Goal: Information Seeking & Learning: Learn about a topic

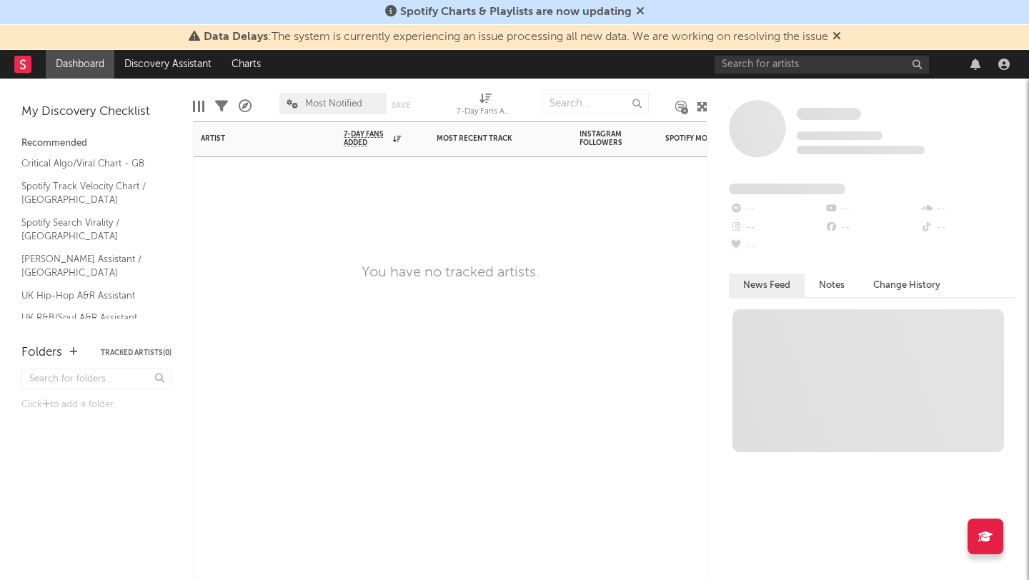
click at [496, 331] on div "Artist Notifications 7-Day Fans Added WoW % Change Most Recent Track Popularity…" at bounding box center [450, 350] width 514 height 459
click at [794, 68] on input "text" at bounding box center [821, 65] width 214 height 18
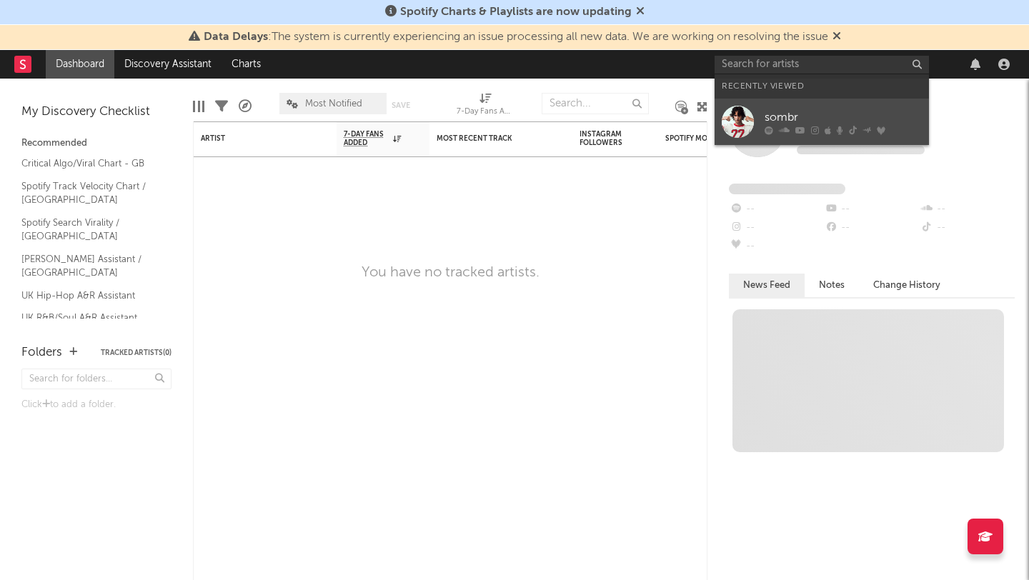
click at [753, 133] on div at bounding box center [738, 122] width 32 height 32
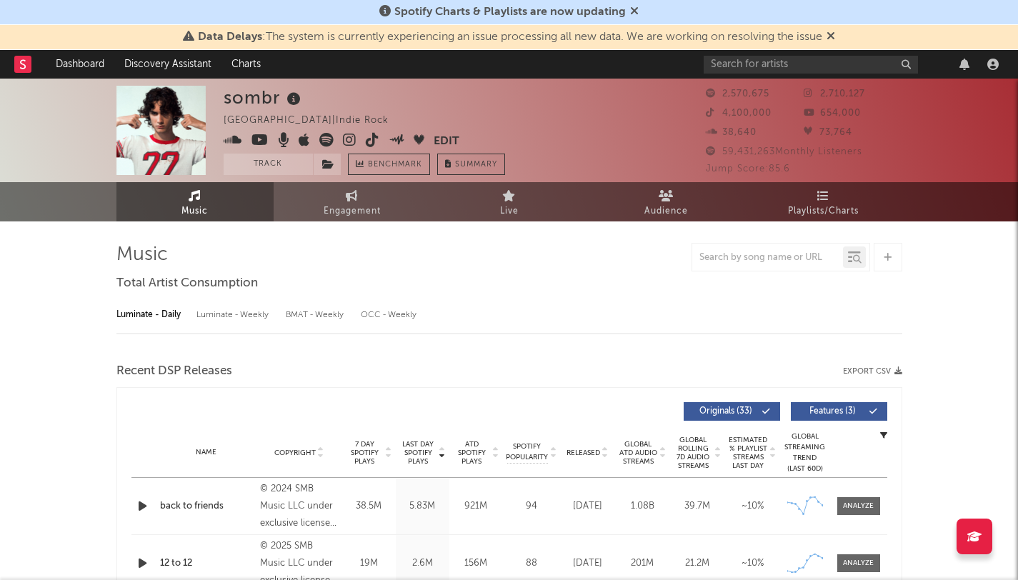
select select "6m"
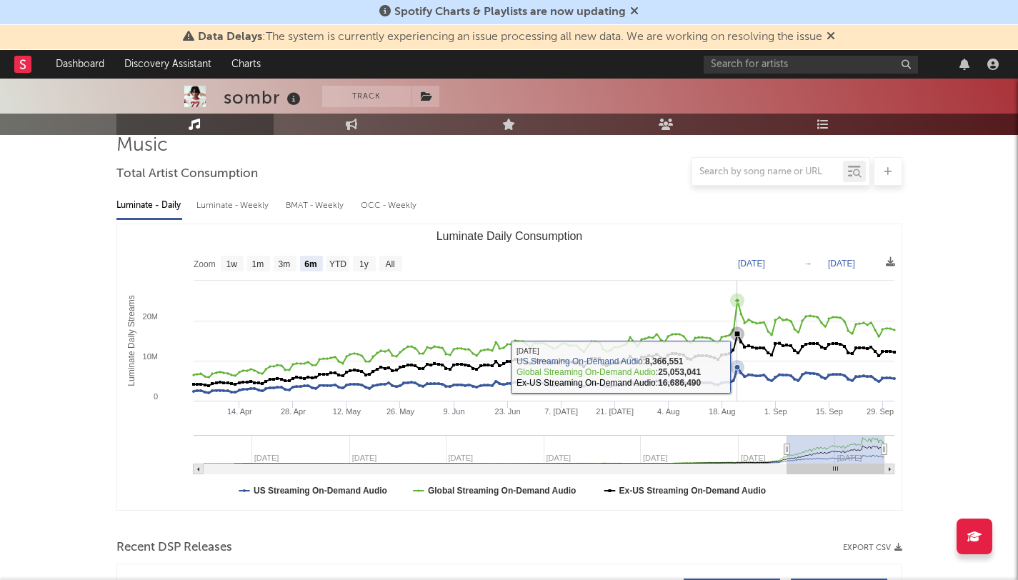
scroll to position [114, 0]
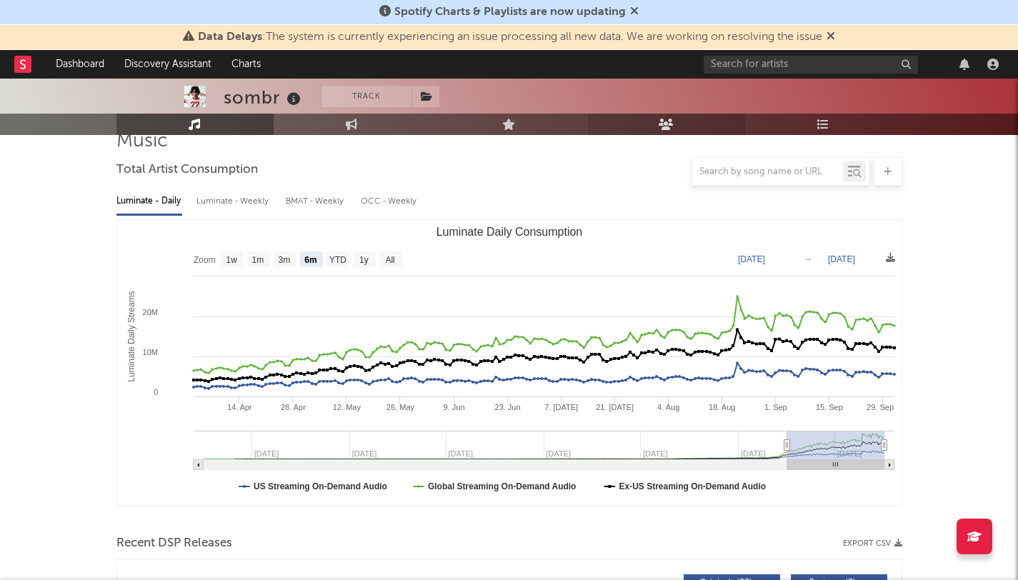
click at [669, 126] on icon at bounding box center [666, 124] width 15 height 11
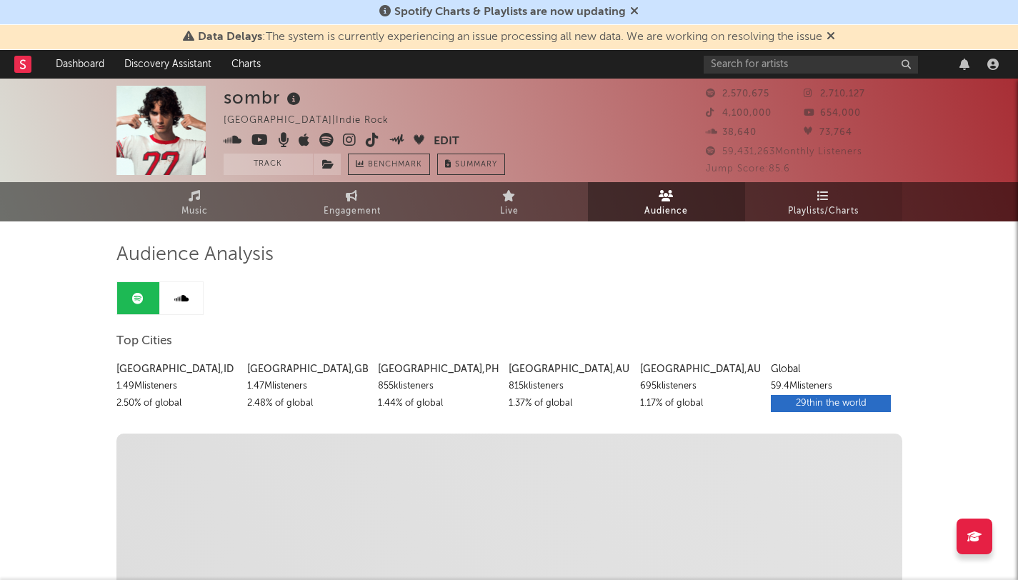
click at [777, 218] on link "Playlists/Charts" at bounding box center [823, 201] width 157 height 39
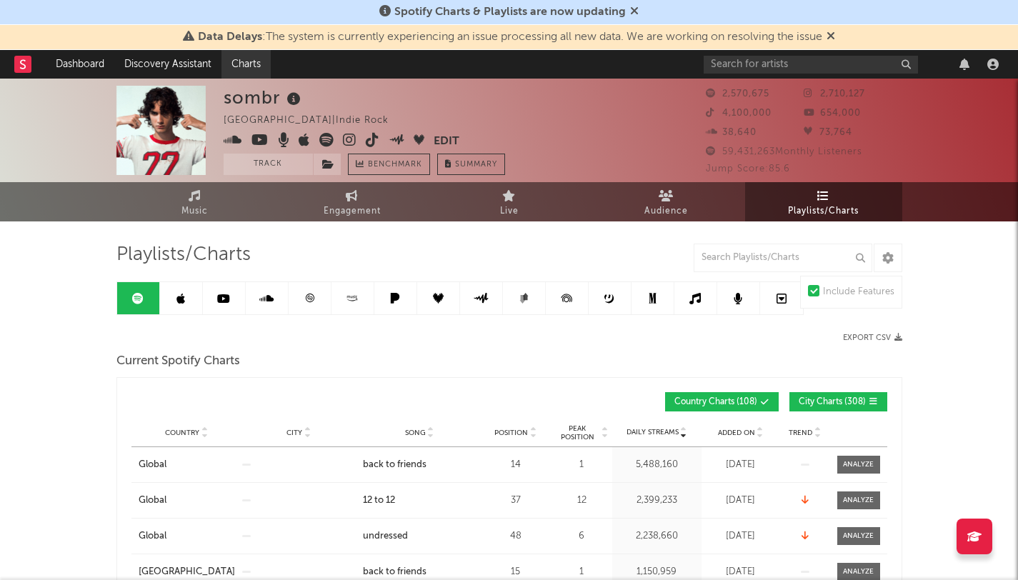
click at [235, 64] on link "Charts" at bounding box center [245, 64] width 49 height 29
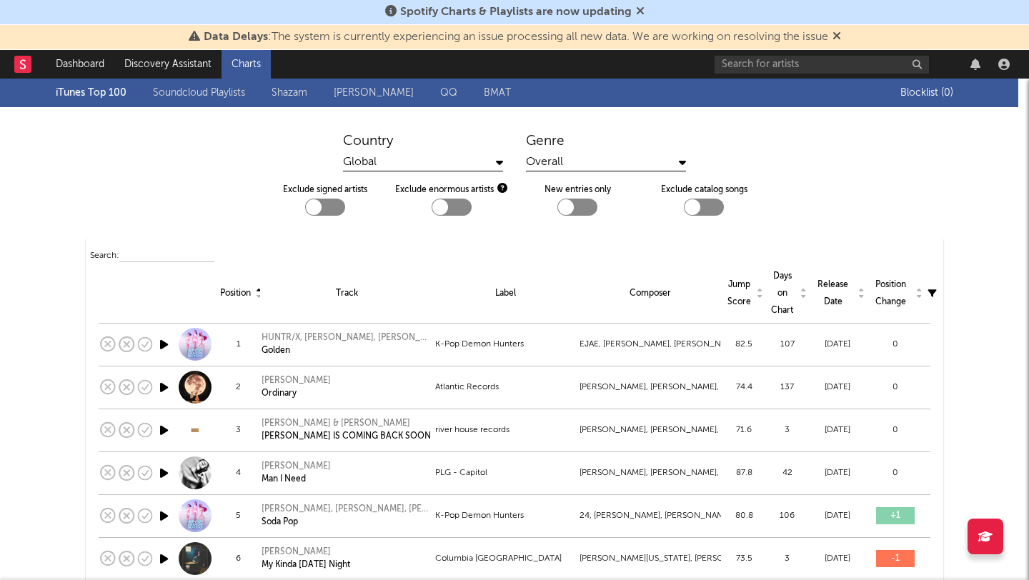
click at [841, 36] on icon at bounding box center [836, 35] width 9 height 11
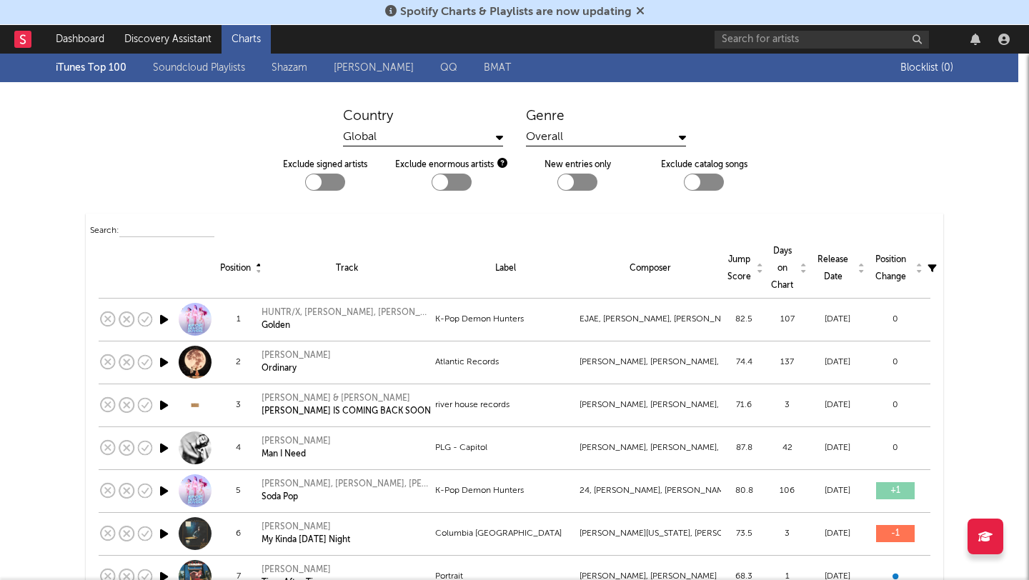
click at [624, 14] on span "Spotify Charts & Playlists are now updating" at bounding box center [515, 11] width 231 height 11
click at [546, 15] on span "Spotify Charts & Playlists are now updating" at bounding box center [515, 11] width 231 height 11
click at [544, 14] on span "Spotify Charts & Playlists are now updating" at bounding box center [515, 11] width 231 height 11
click at [762, 48] on div at bounding box center [864, 39] width 300 height 29
click at [776, 39] on input "text" at bounding box center [821, 40] width 214 height 18
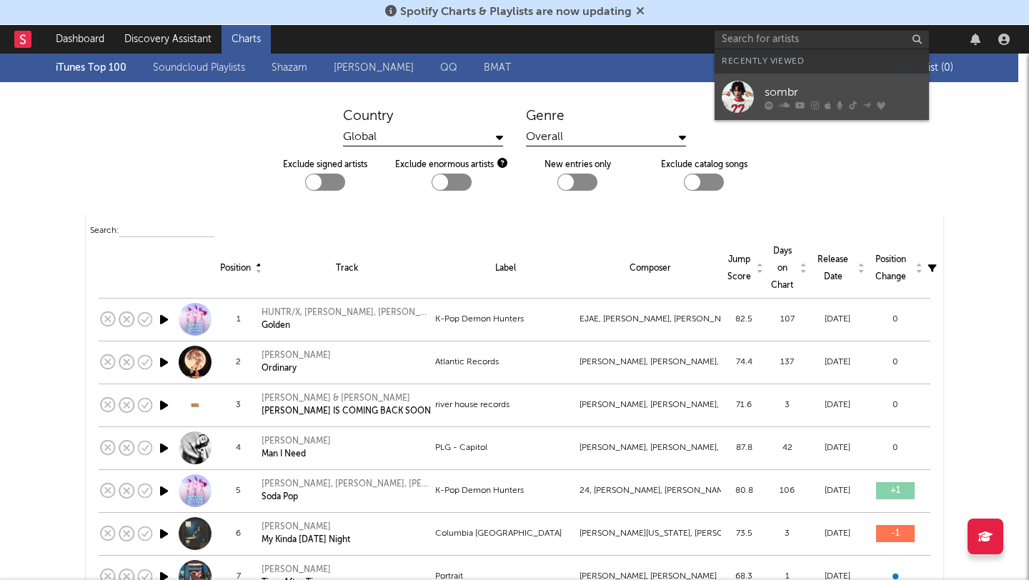
click at [762, 84] on link "sombr" at bounding box center [821, 97] width 214 height 46
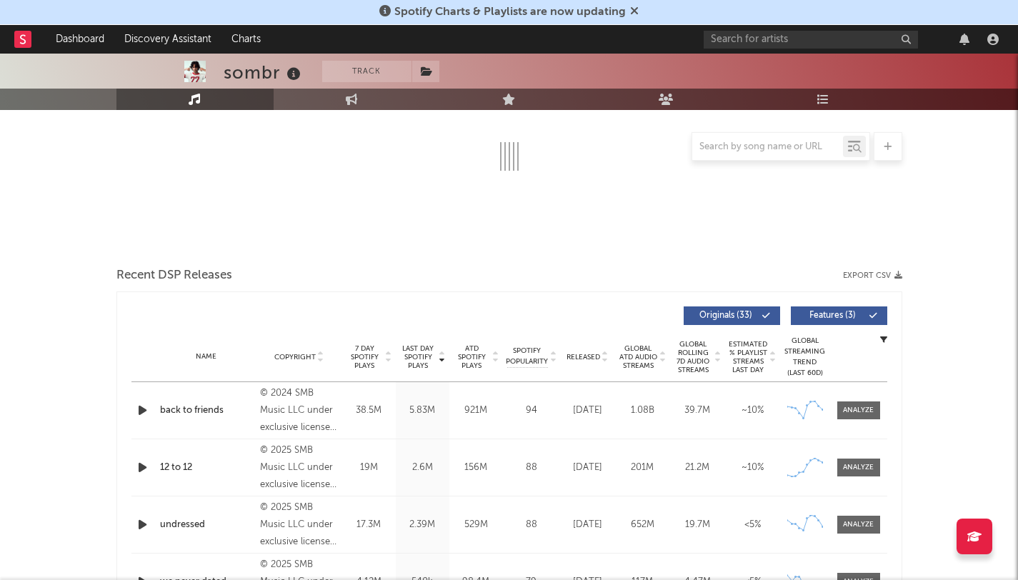
select select "6m"
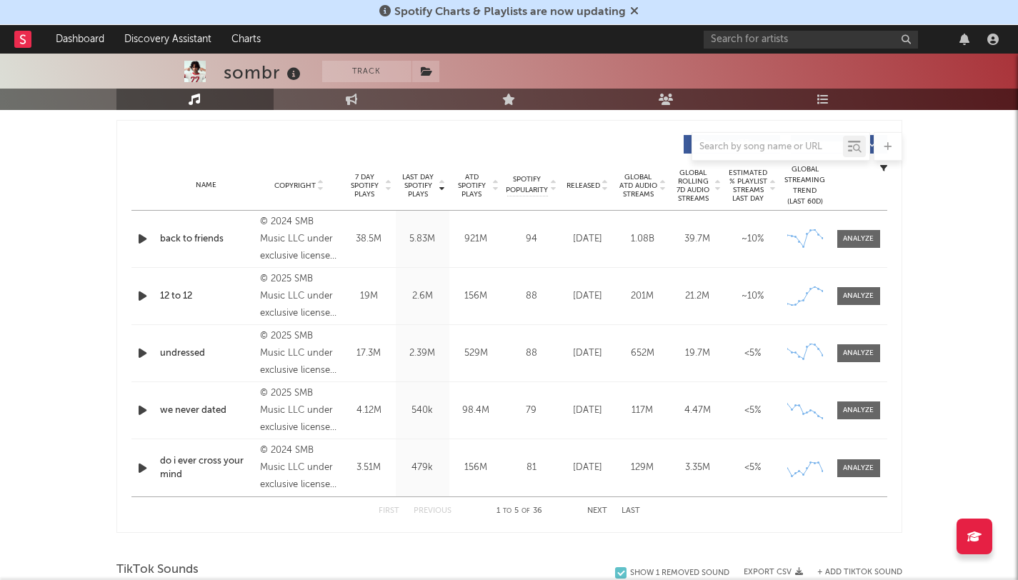
scroll to position [529, 0]
click at [854, 234] on div at bounding box center [858, 238] width 31 height 11
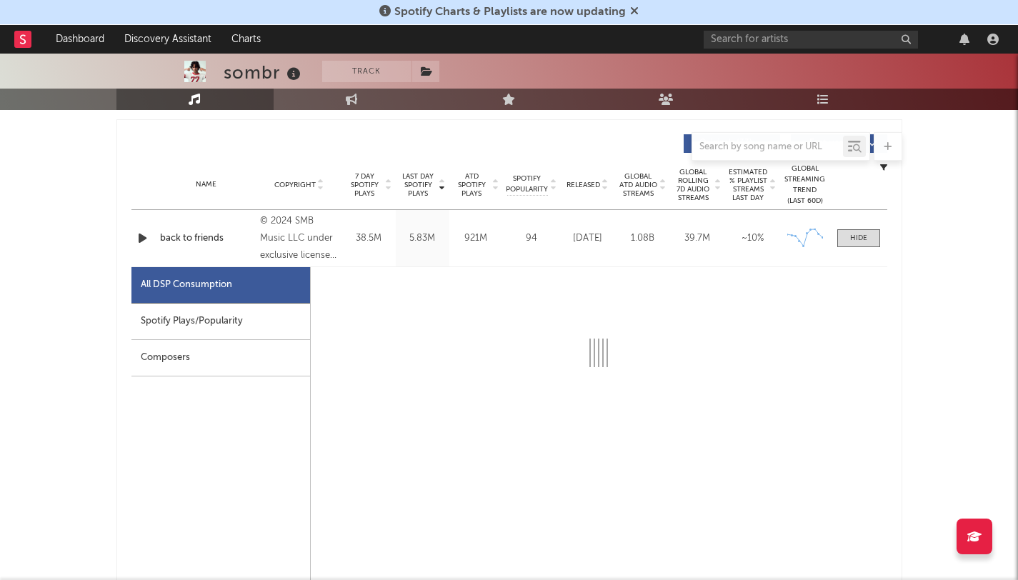
select select "6m"
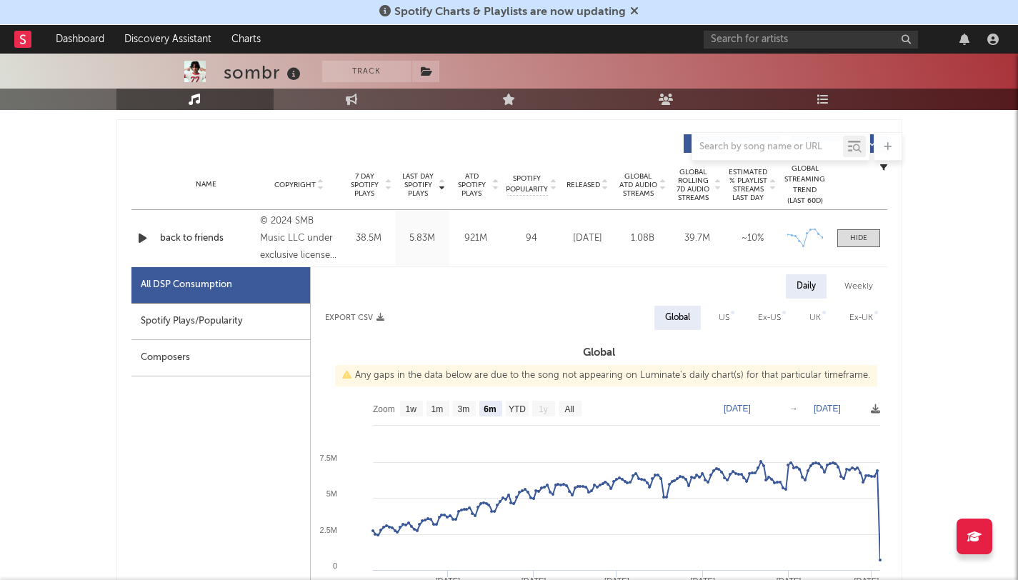
click at [154, 237] on div at bounding box center [143, 238] width 25 height 18
click at [849, 234] on span at bounding box center [858, 238] width 43 height 18
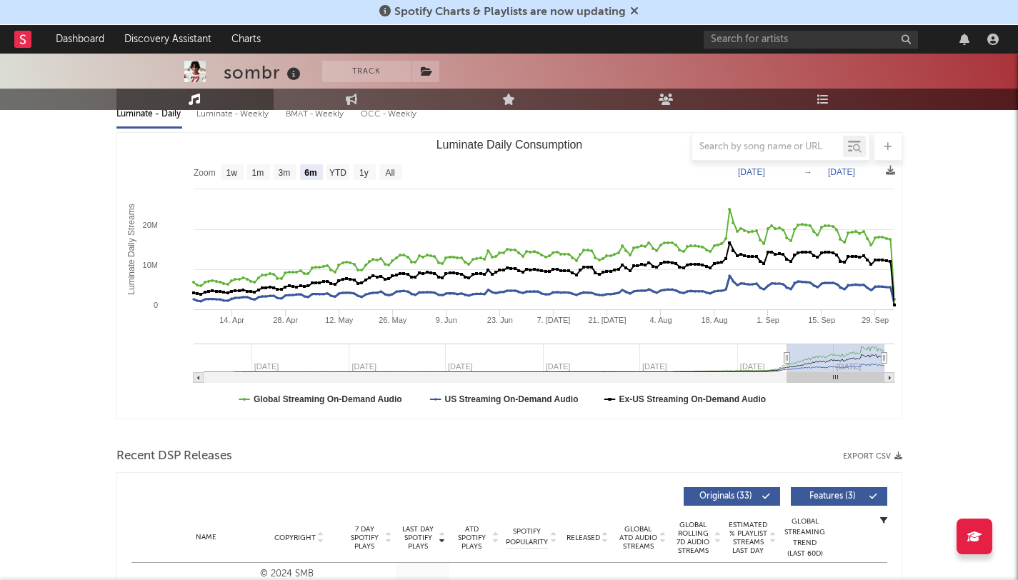
scroll to position [0, 0]
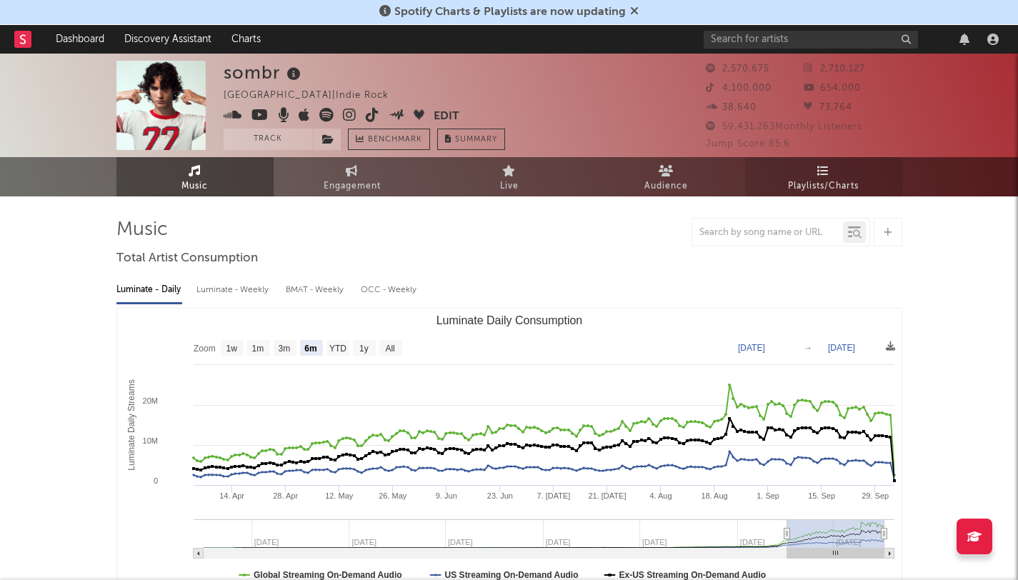
click at [787, 189] on link "Playlists/Charts" at bounding box center [823, 176] width 157 height 39
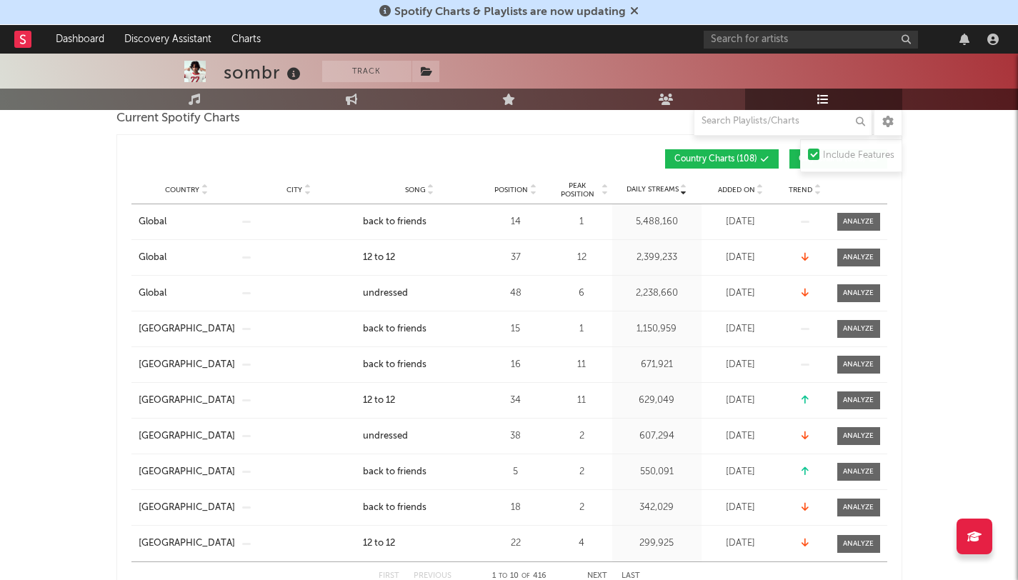
scroll to position [224, 0]
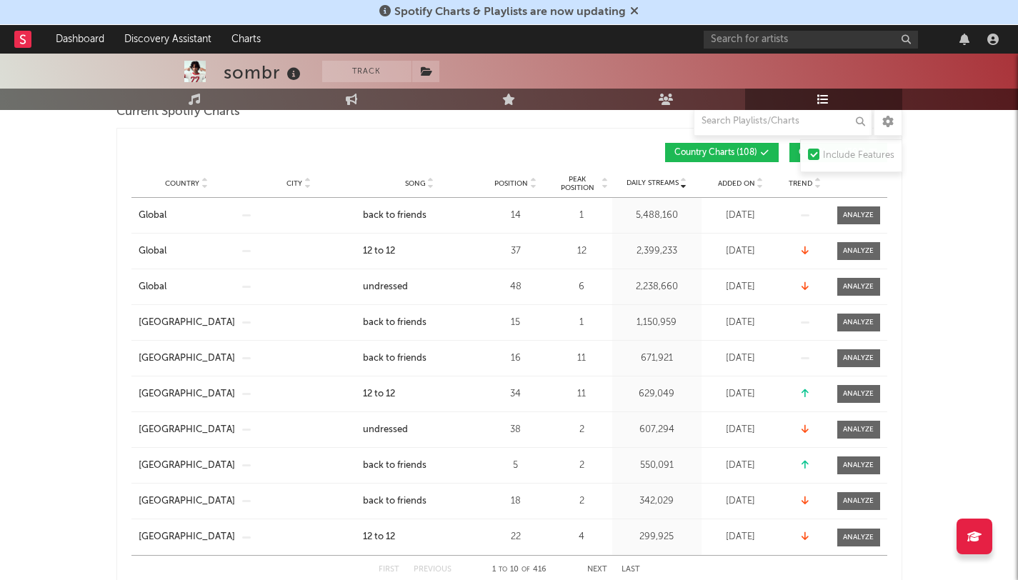
click at [202, 184] on icon at bounding box center [204, 187] width 7 height 6
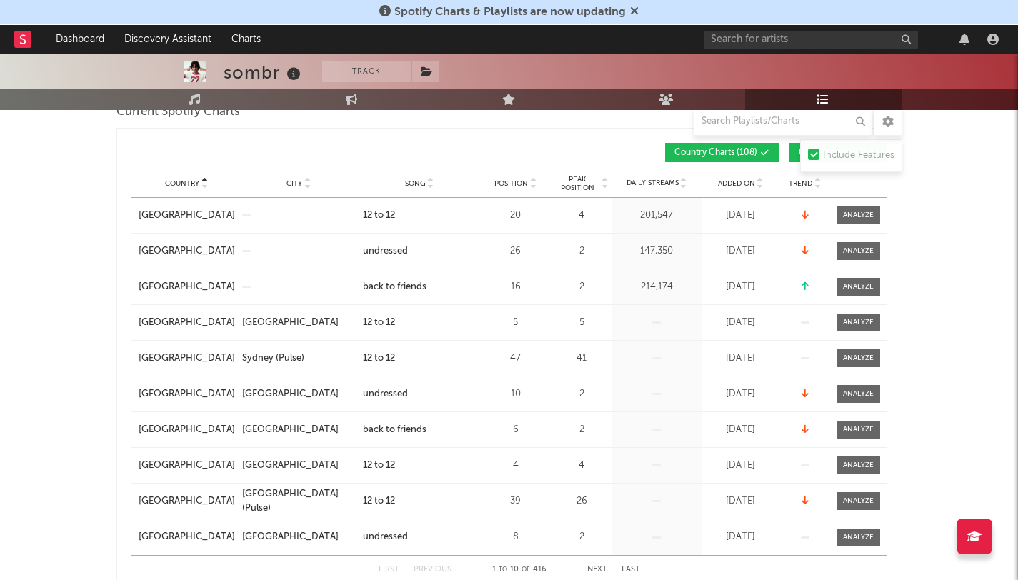
click at [202, 184] on icon at bounding box center [204, 187] width 7 height 6
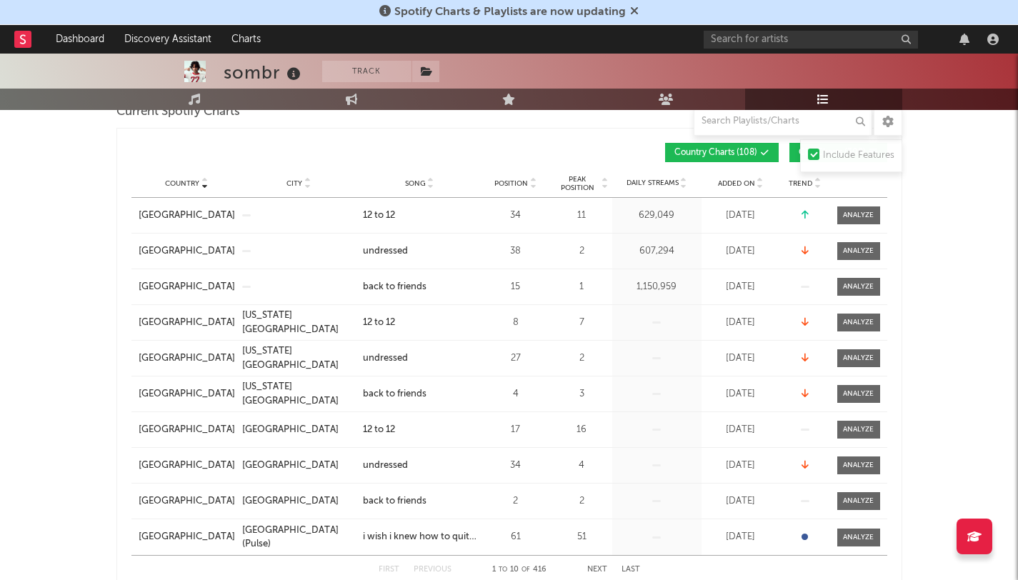
click at [202, 183] on icon at bounding box center [204, 181] width 7 height 6
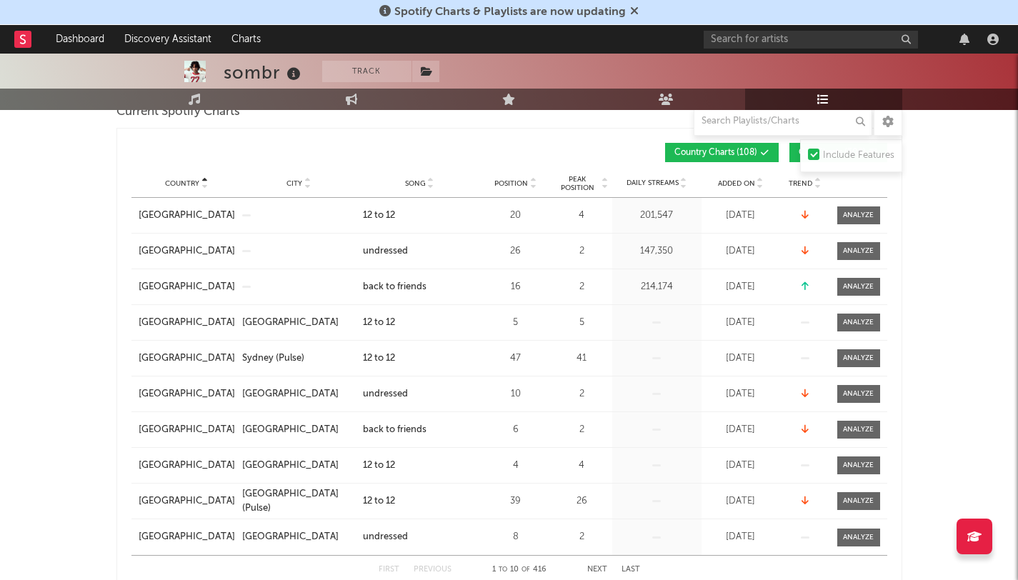
click at [202, 184] on icon at bounding box center [204, 187] width 7 height 6
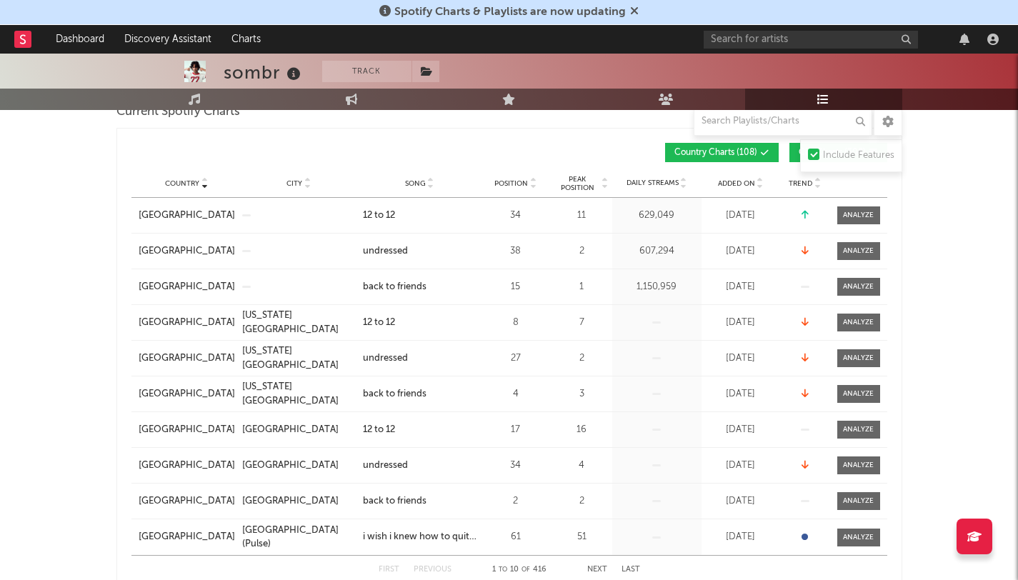
click at [202, 183] on icon at bounding box center [204, 181] width 7 height 6
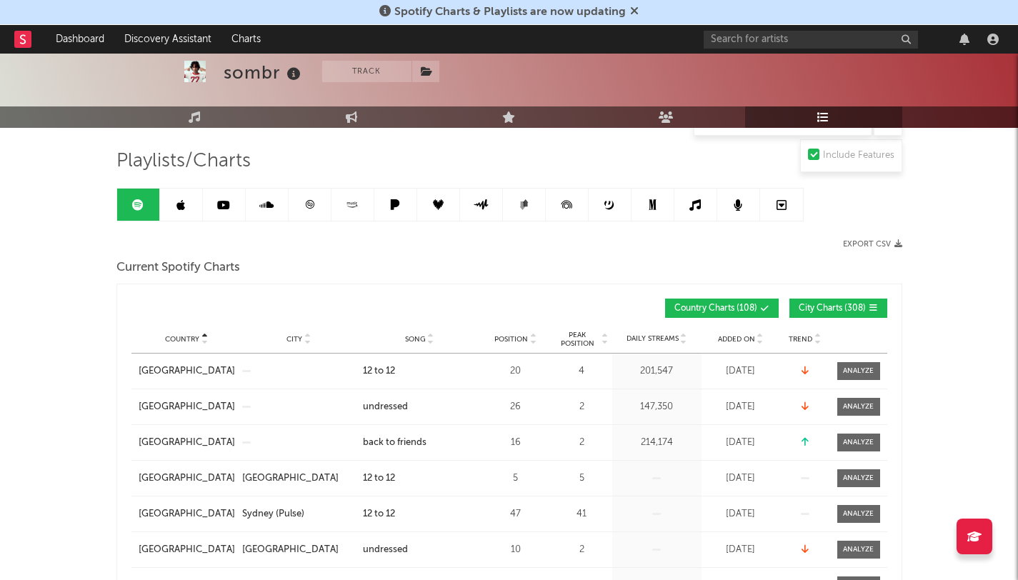
scroll to position [0, 0]
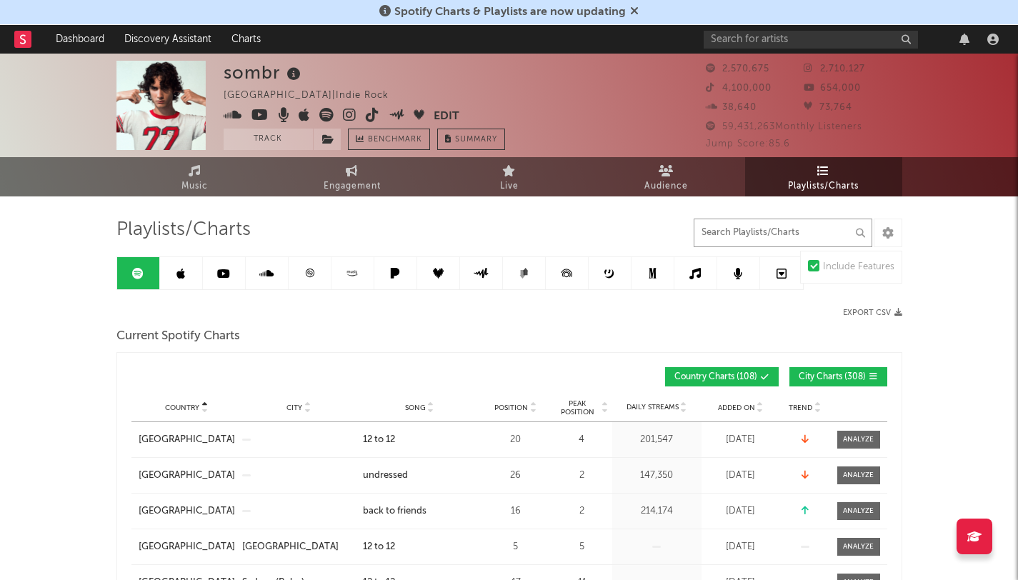
click at [741, 237] on input "text" at bounding box center [783, 233] width 179 height 29
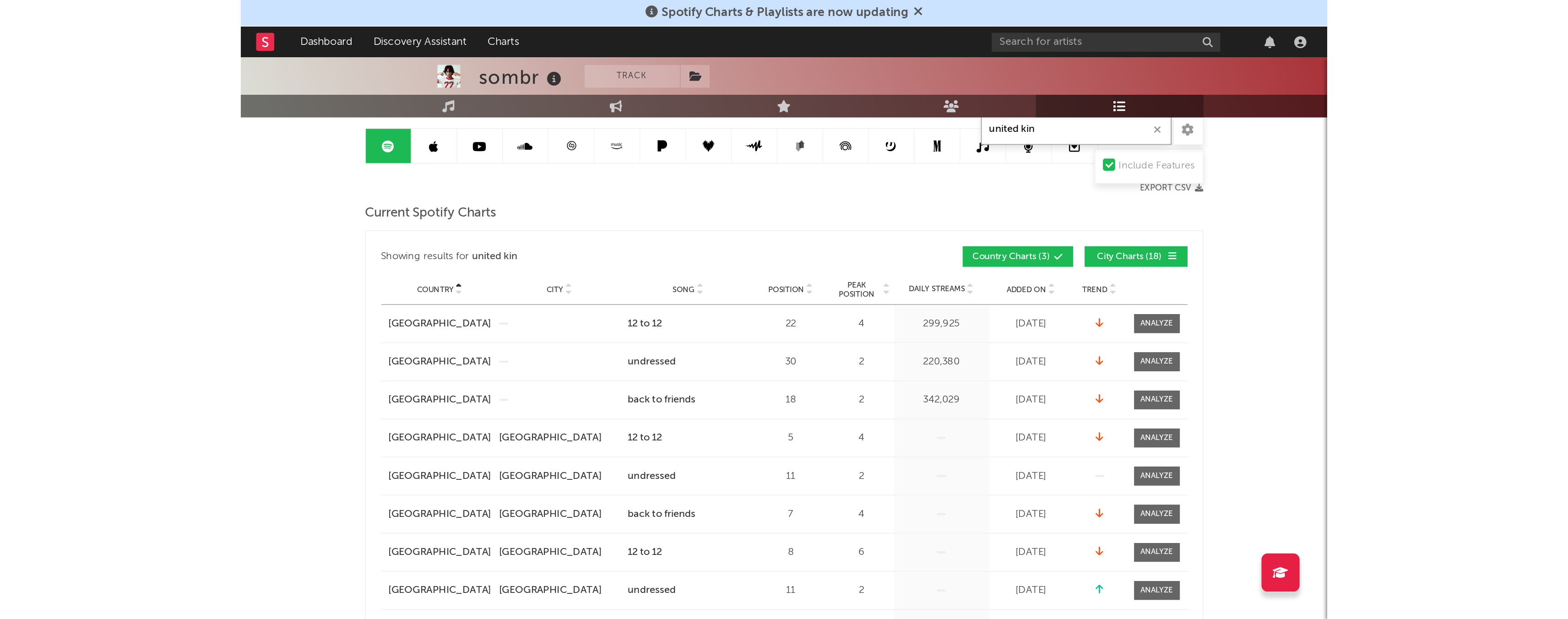
scroll to position [89, 0]
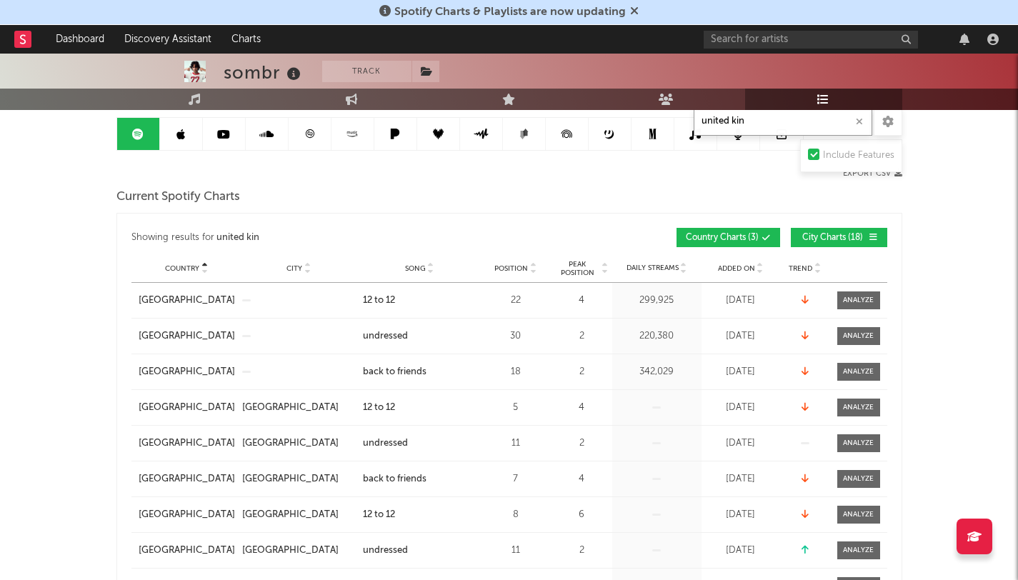
type input "united kin"
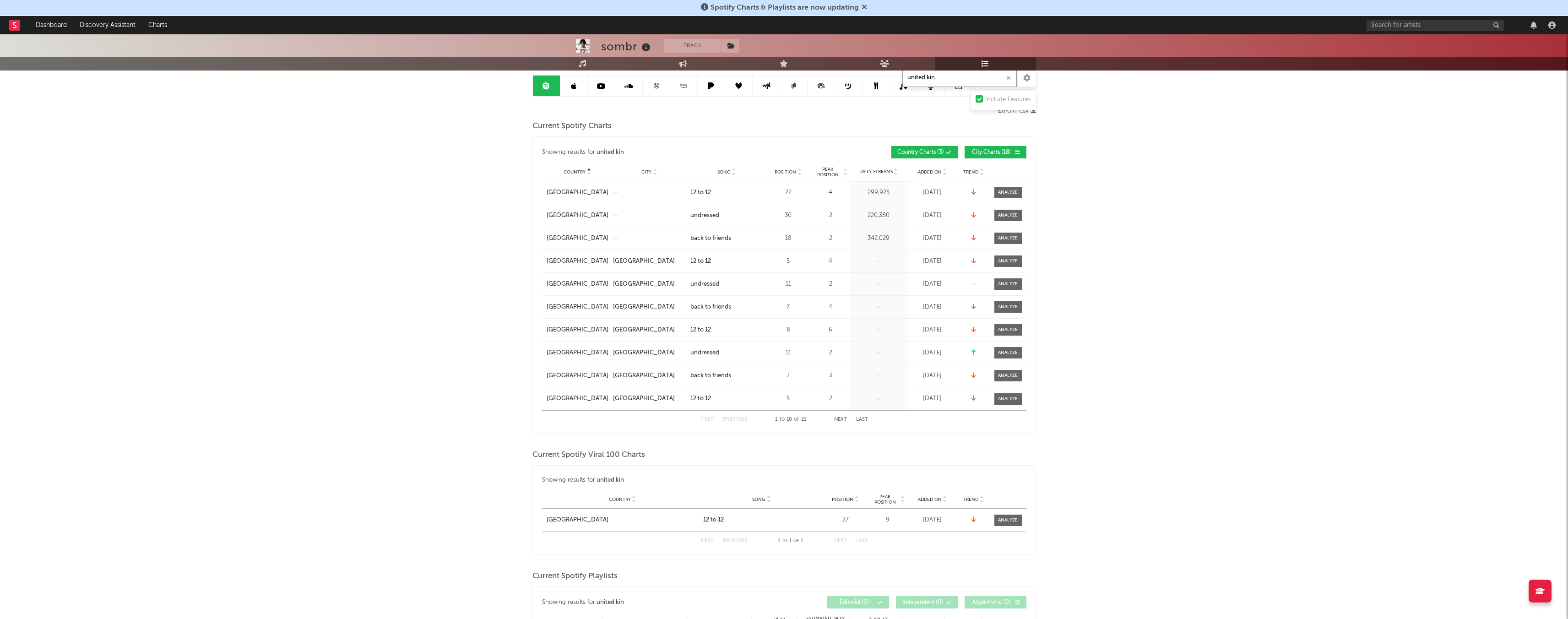
scroll to position [0, 0]
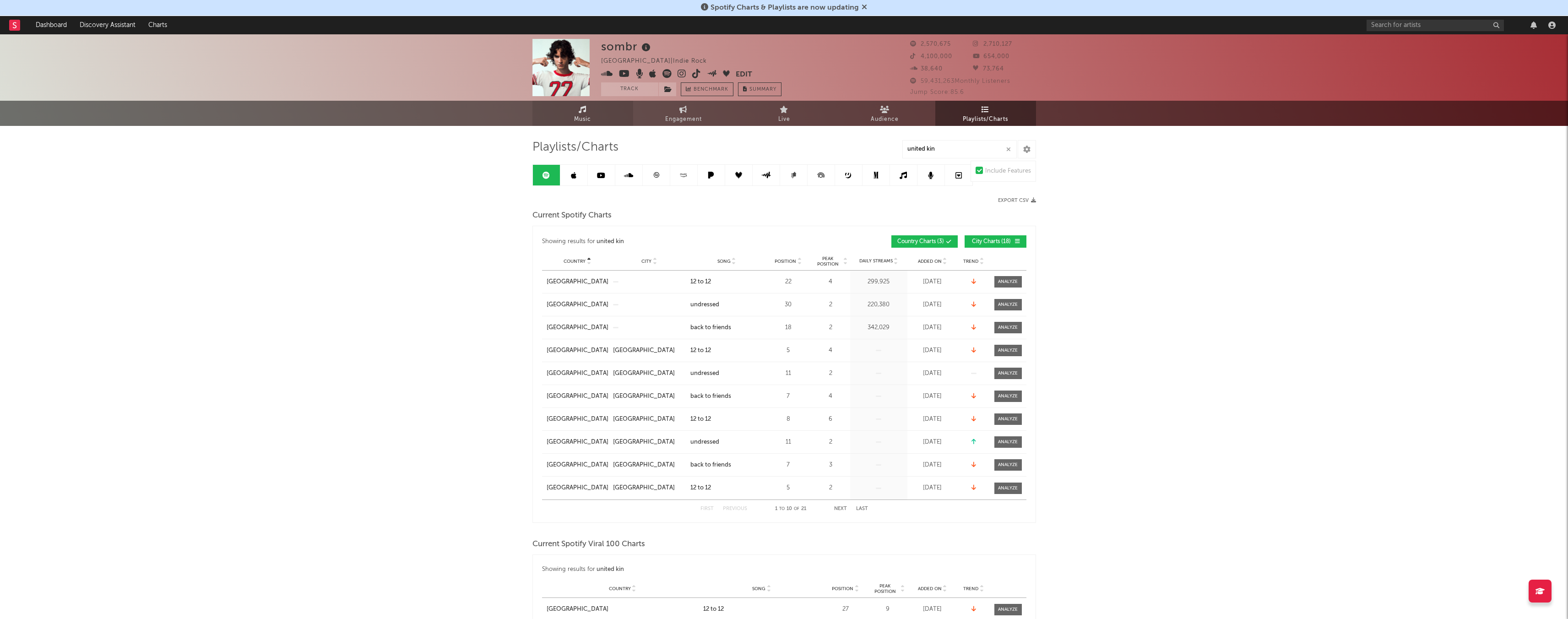
click at [621, 113] on link "Music" at bounding box center [582, 113] width 101 height 25
select select "6m"
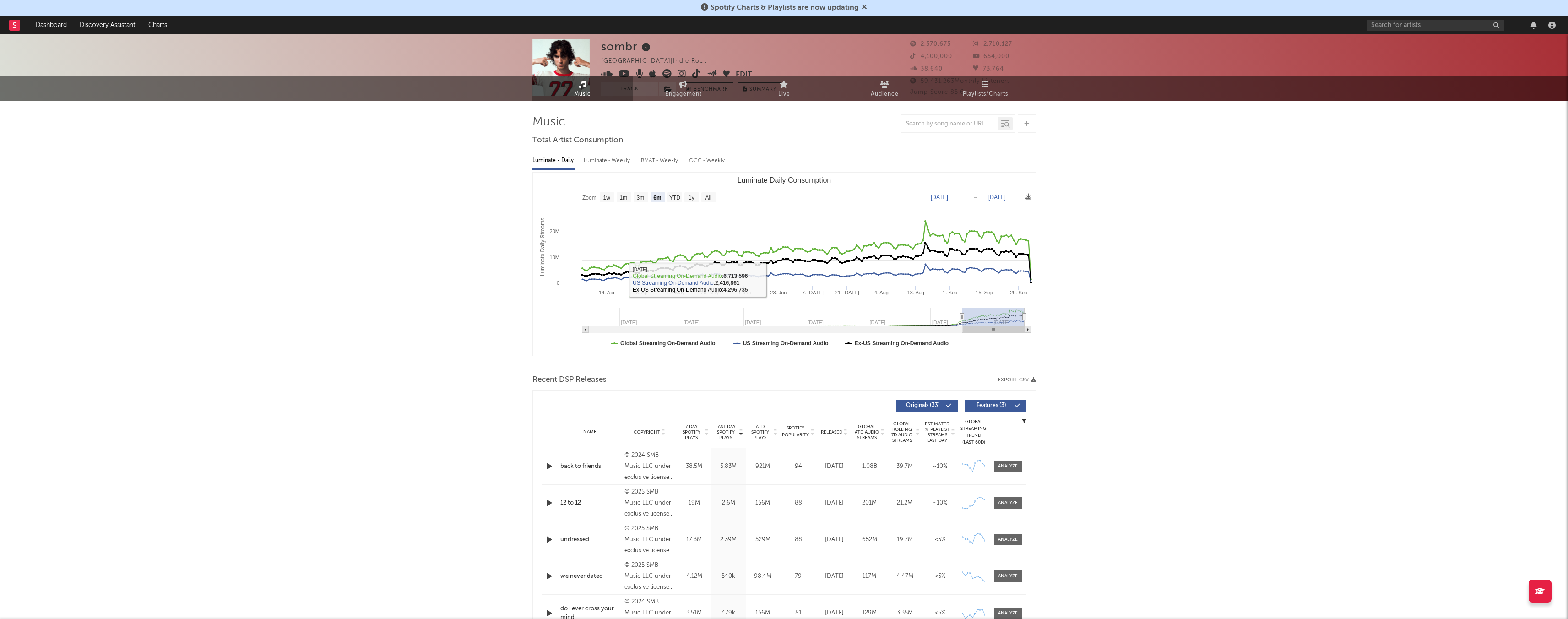
scroll to position [30, 0]
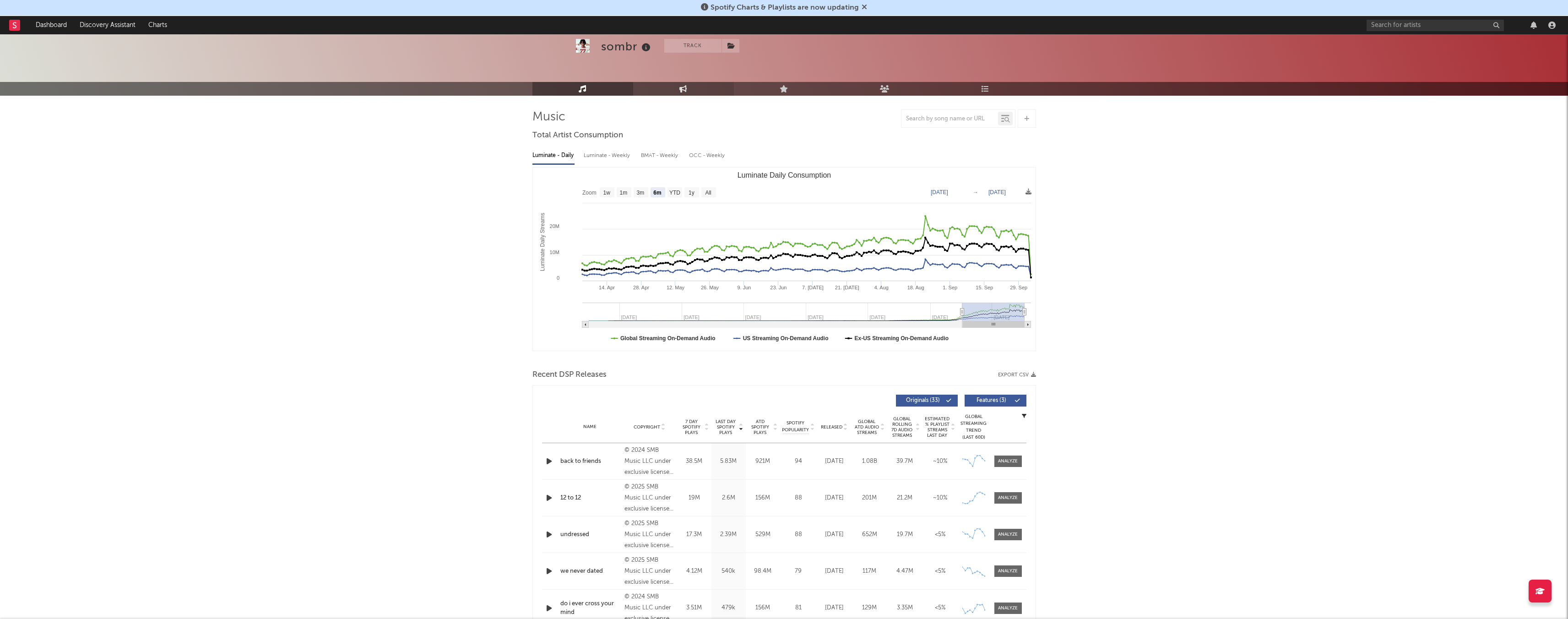
click at [659, 89] on icon at bounding box center [683, 88] width 8 height 7
select select "1w"
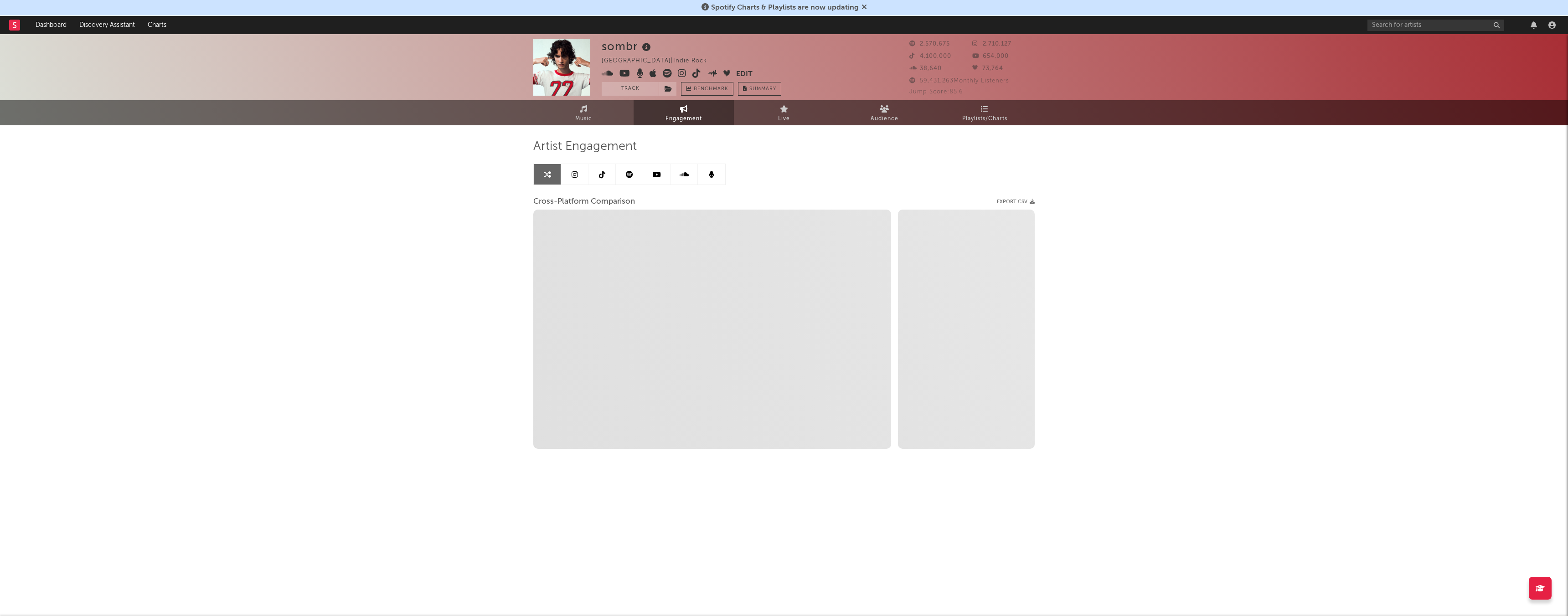
select select "1m"
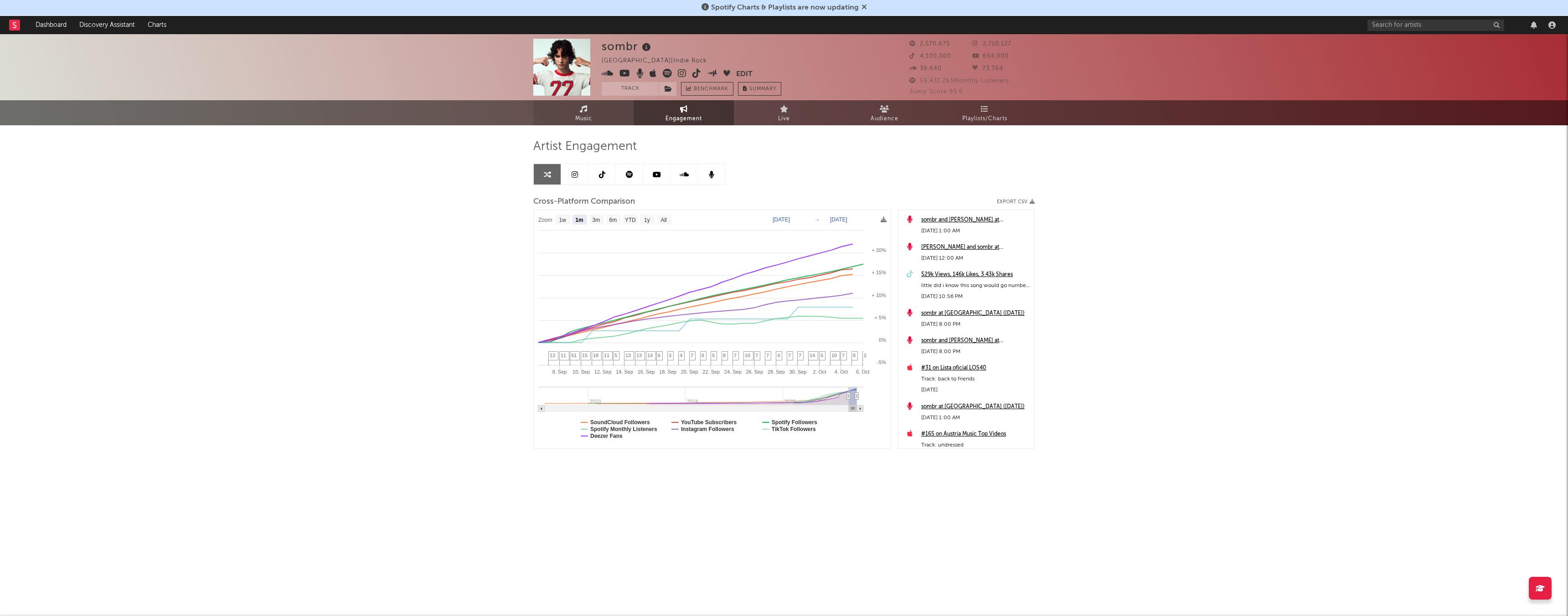
click at [585, 117] on span "Music" at bounding box center [584, 119] width 17 height 11
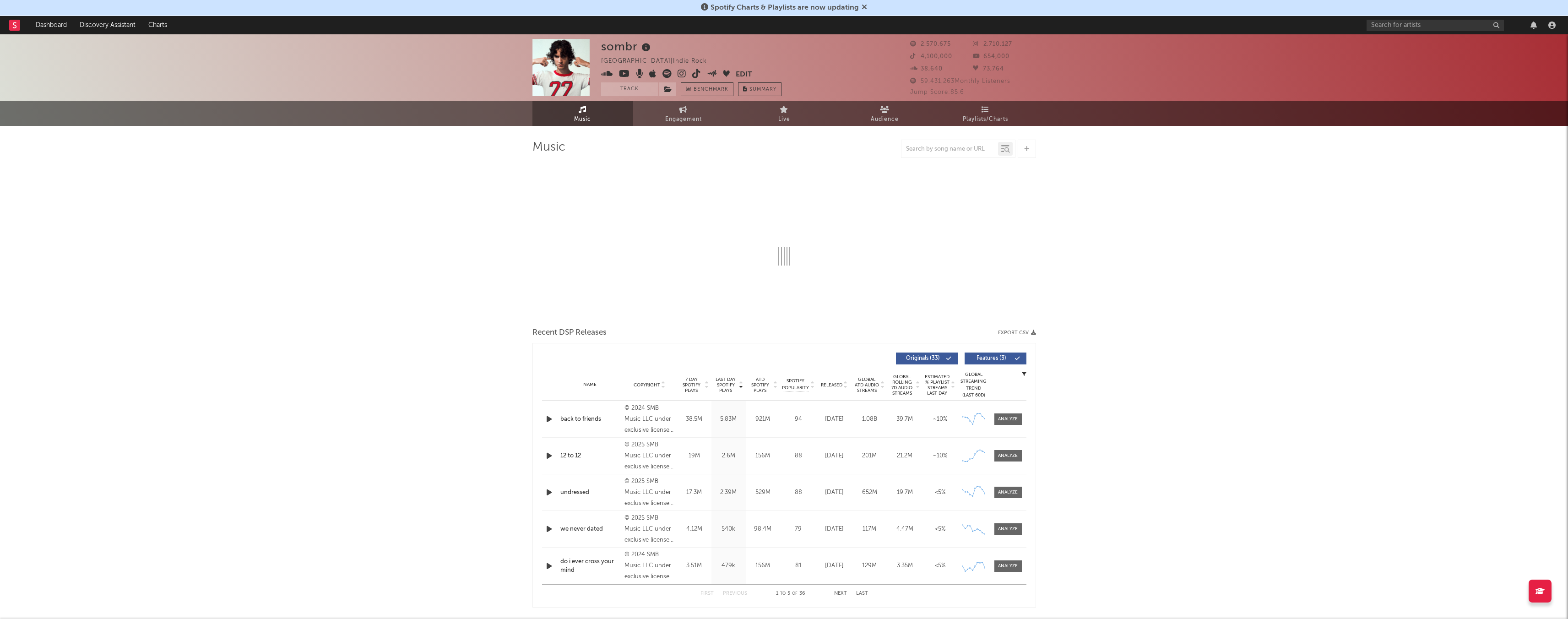
select select "6m"
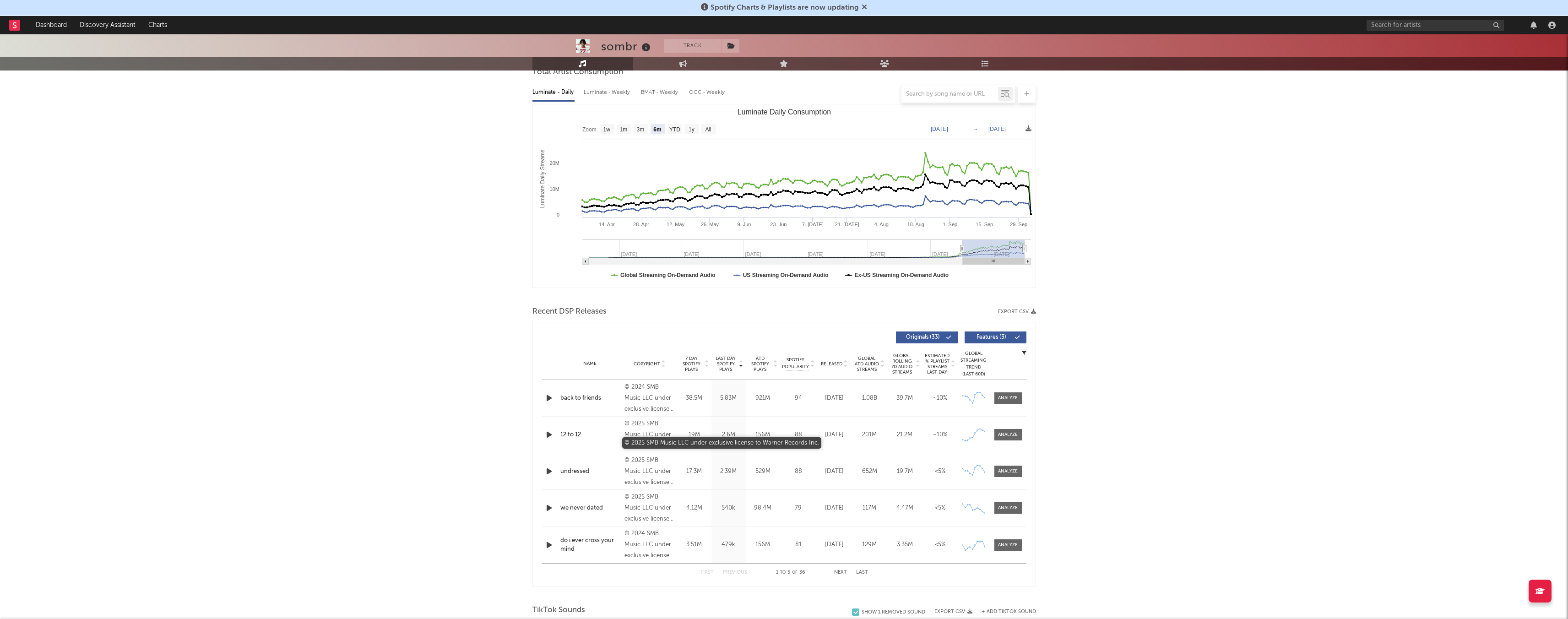
scroll to position [109, 0]
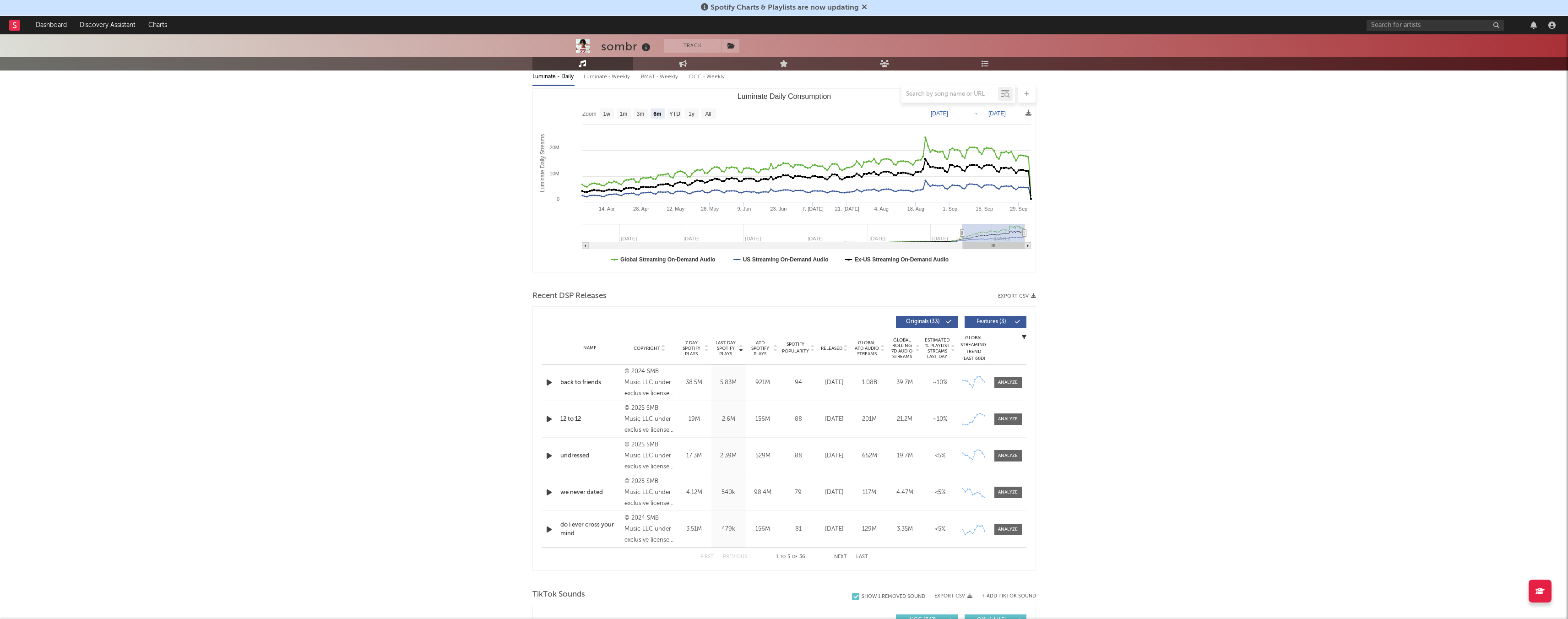
click at [598, 371] on div "12 to 12" at bounding box center [590, 419] width 60 height 9
click at [659, 371] on span at bounding box center [1008, 419] width 28 height 12
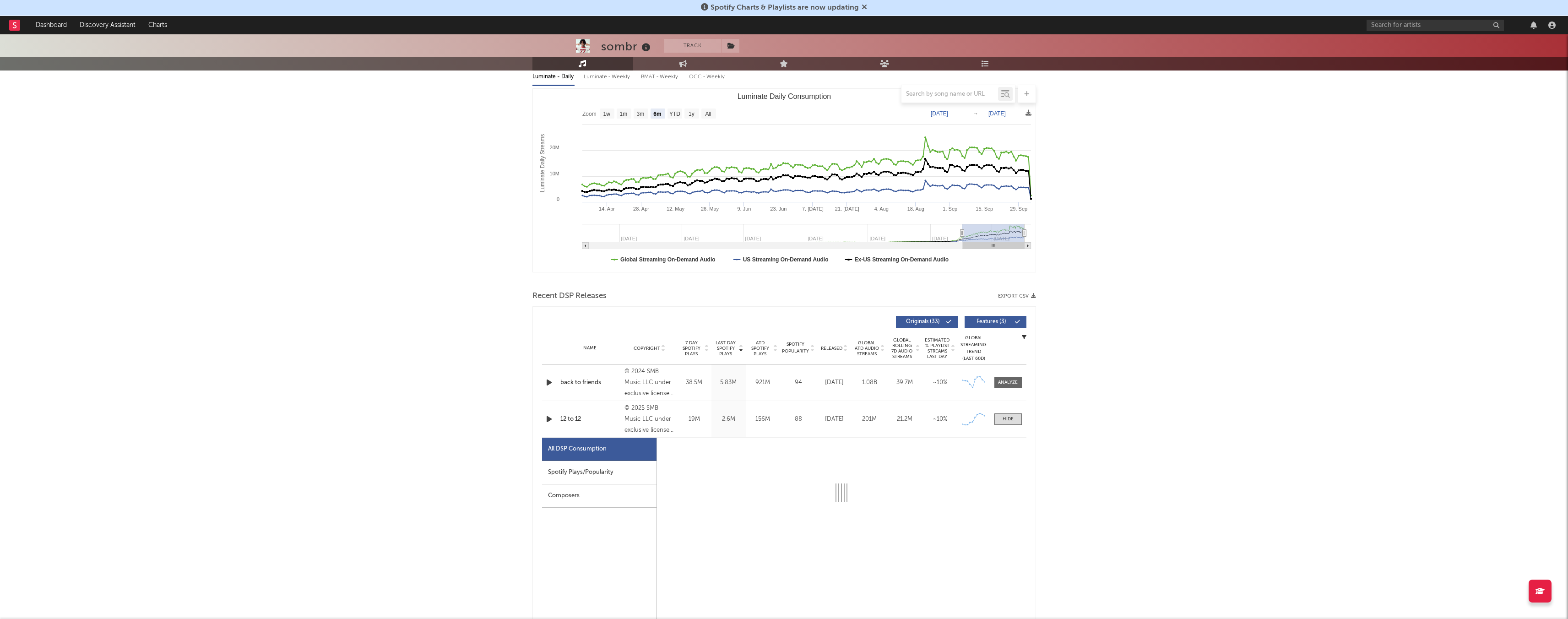
select select "1w"
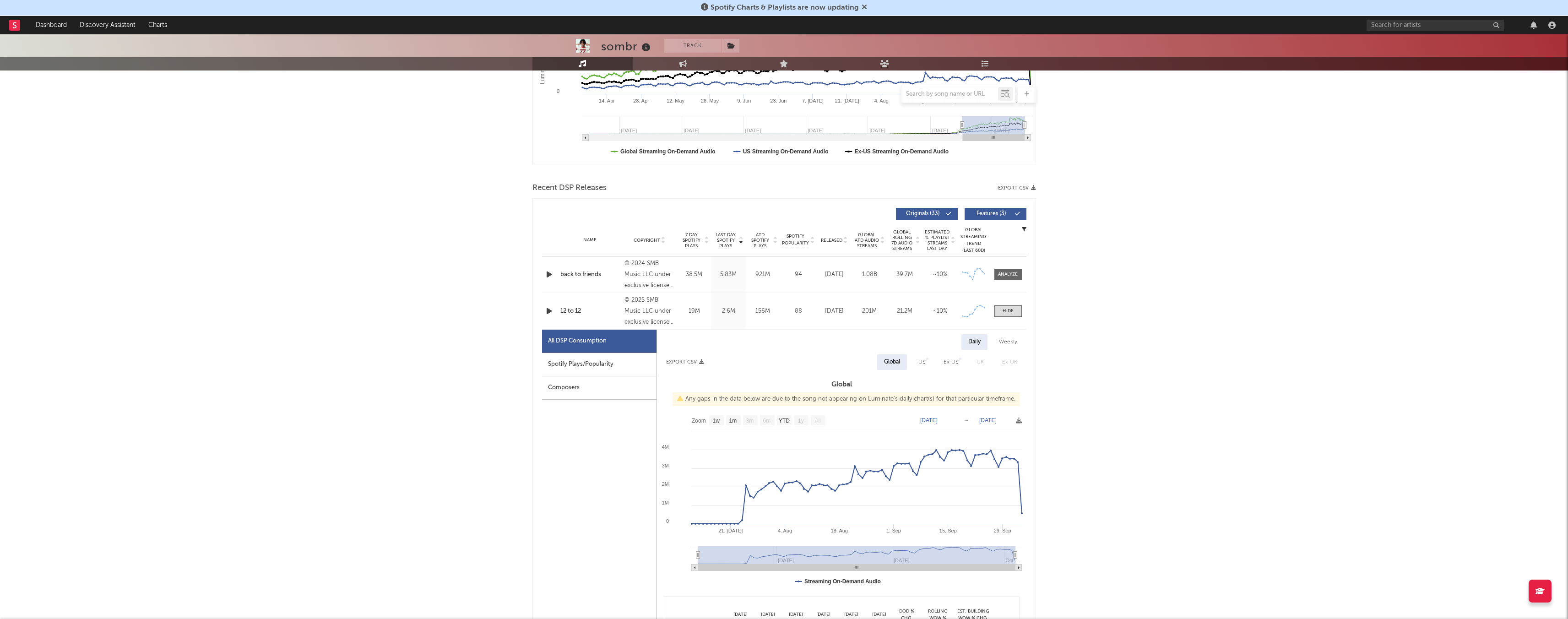
scroll to position [308, 0]
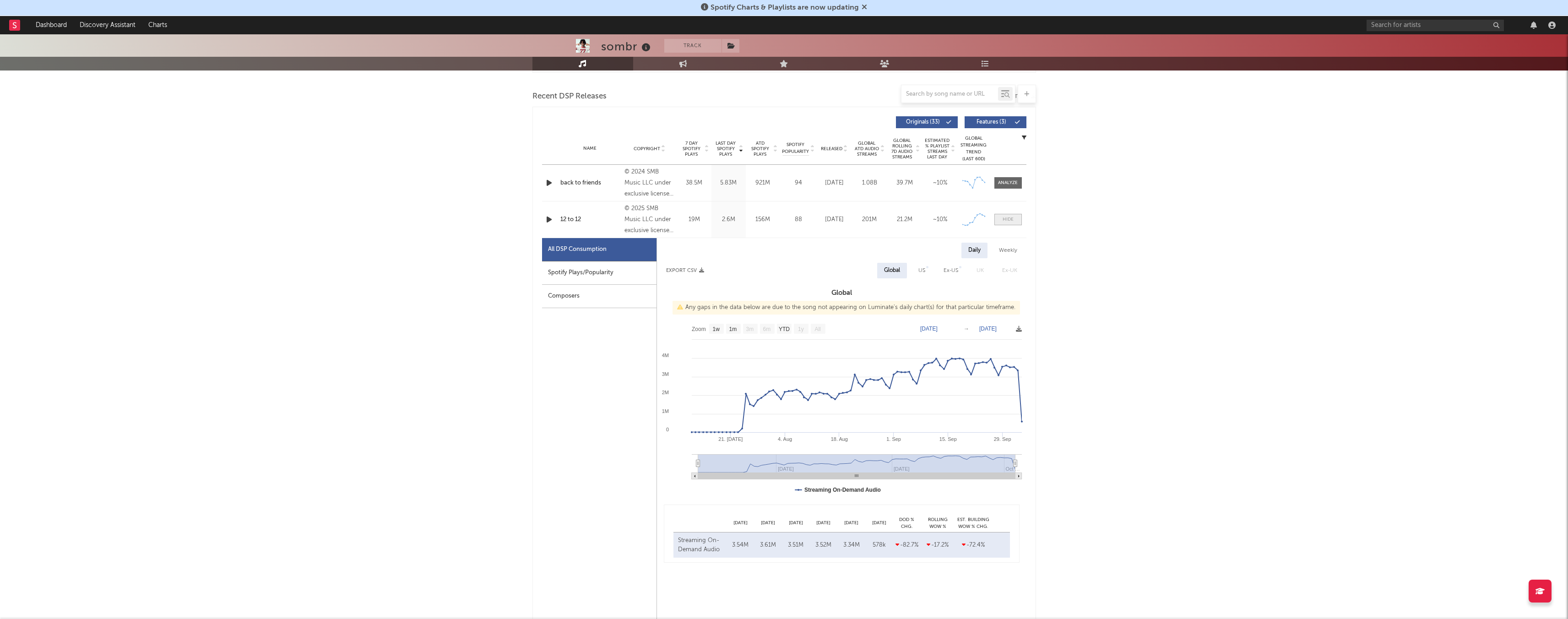
click at [659, 220] on div at bounding box center [1007, 219] width 11 height 7
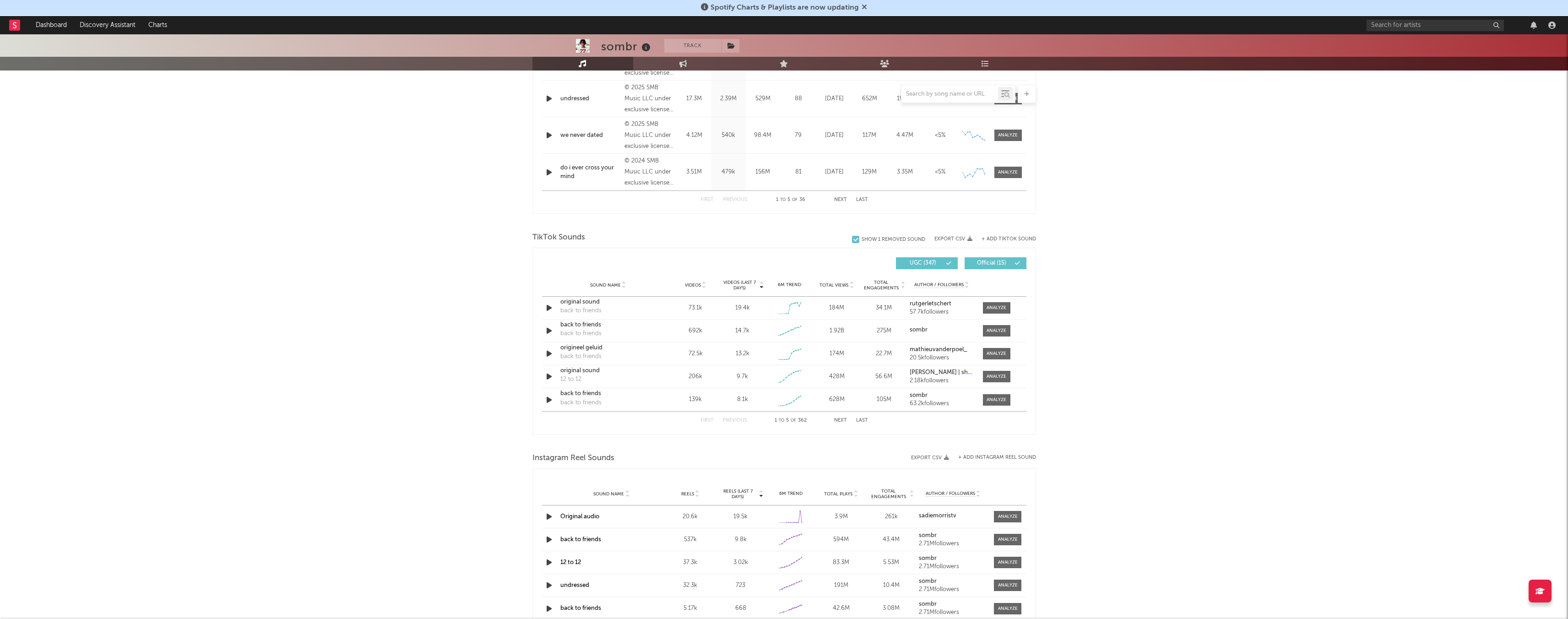
scroll to position [467, 0]
click at [659, 371] on button "Next" at bounding box center [841, 420] width 13 height 5
click at [659, 371] on button "Previous" at bounding box center [735, 420] width 24 height 5
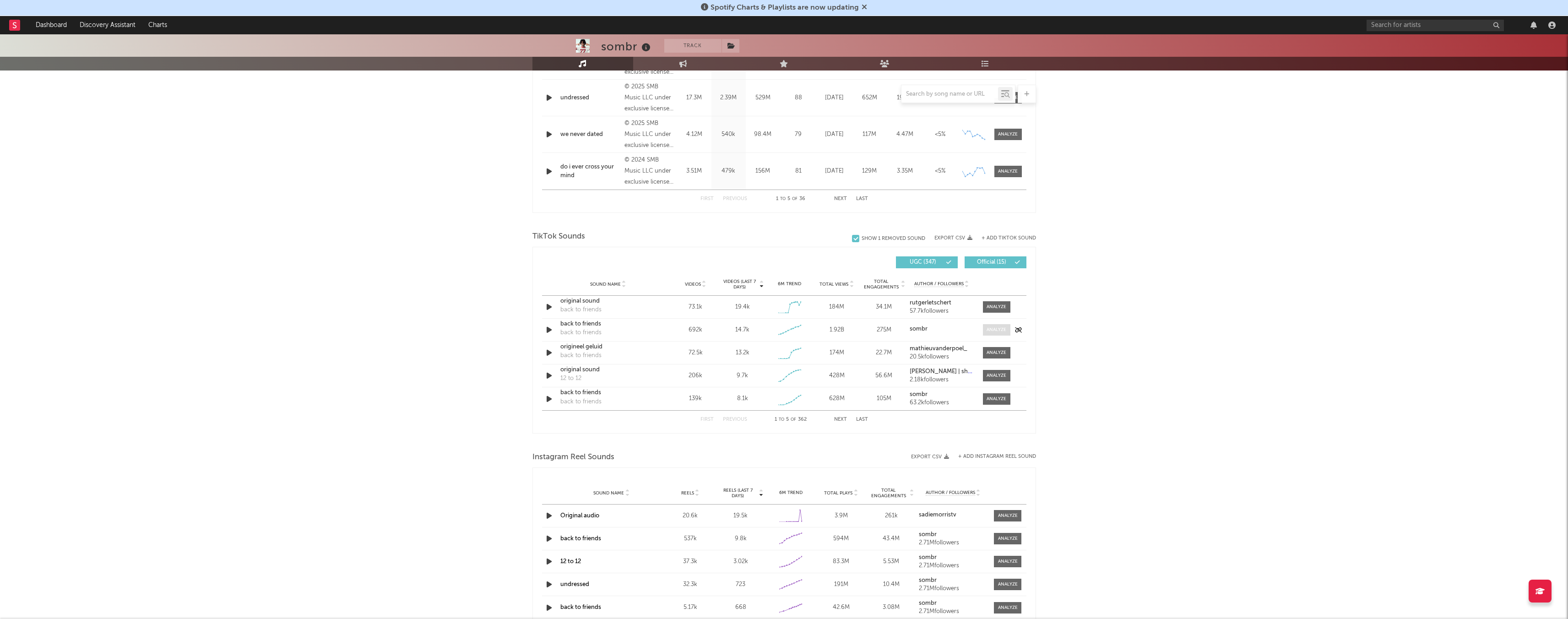
click at [659, 328] on div at bounding box center [996, 329] width 20 height 7
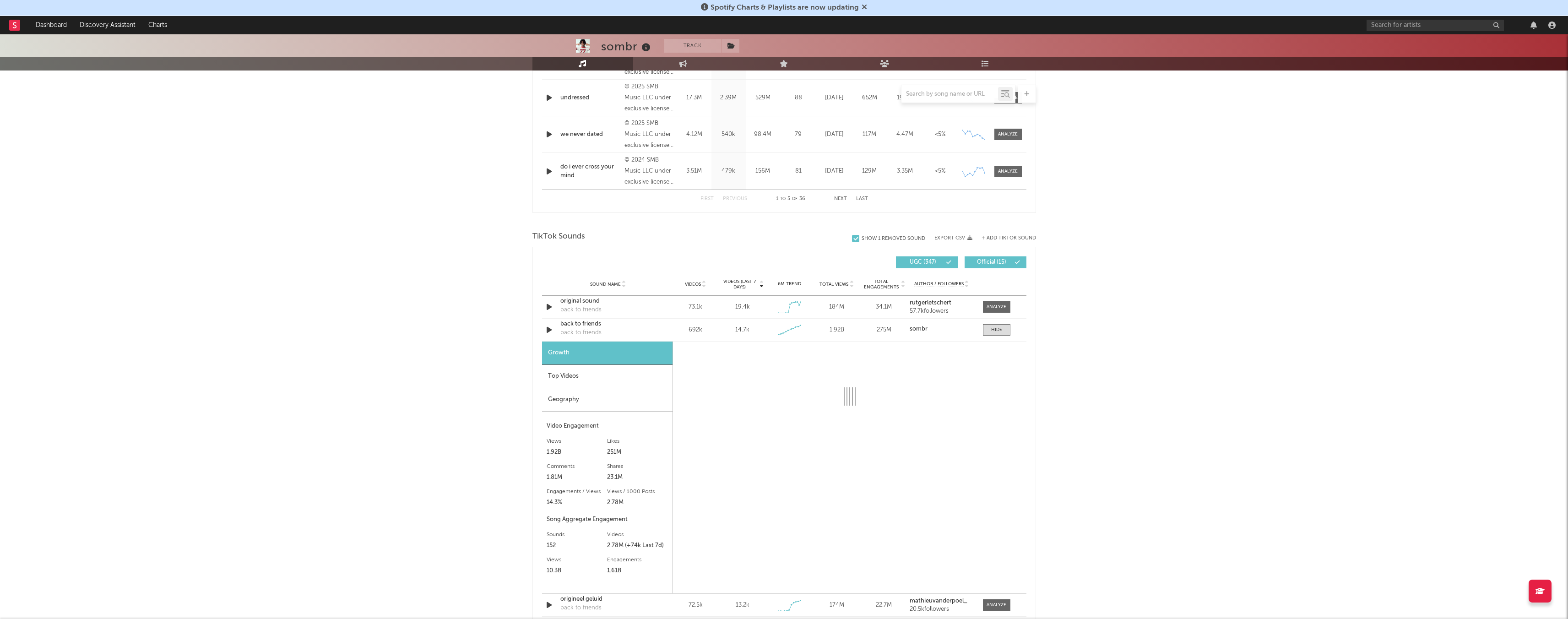
select select "6m"
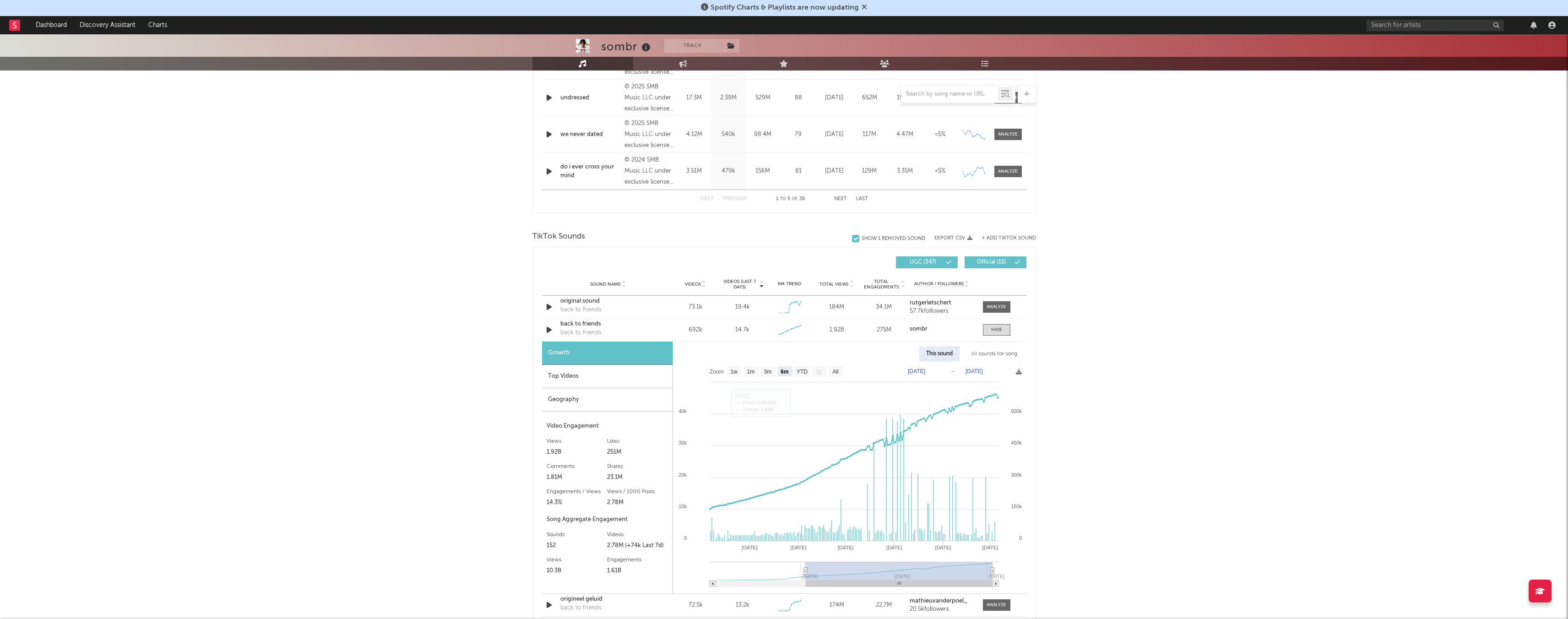
click at [588, 371] on div "Top Videos" at bounding box center [607, 376] width 131 height 23
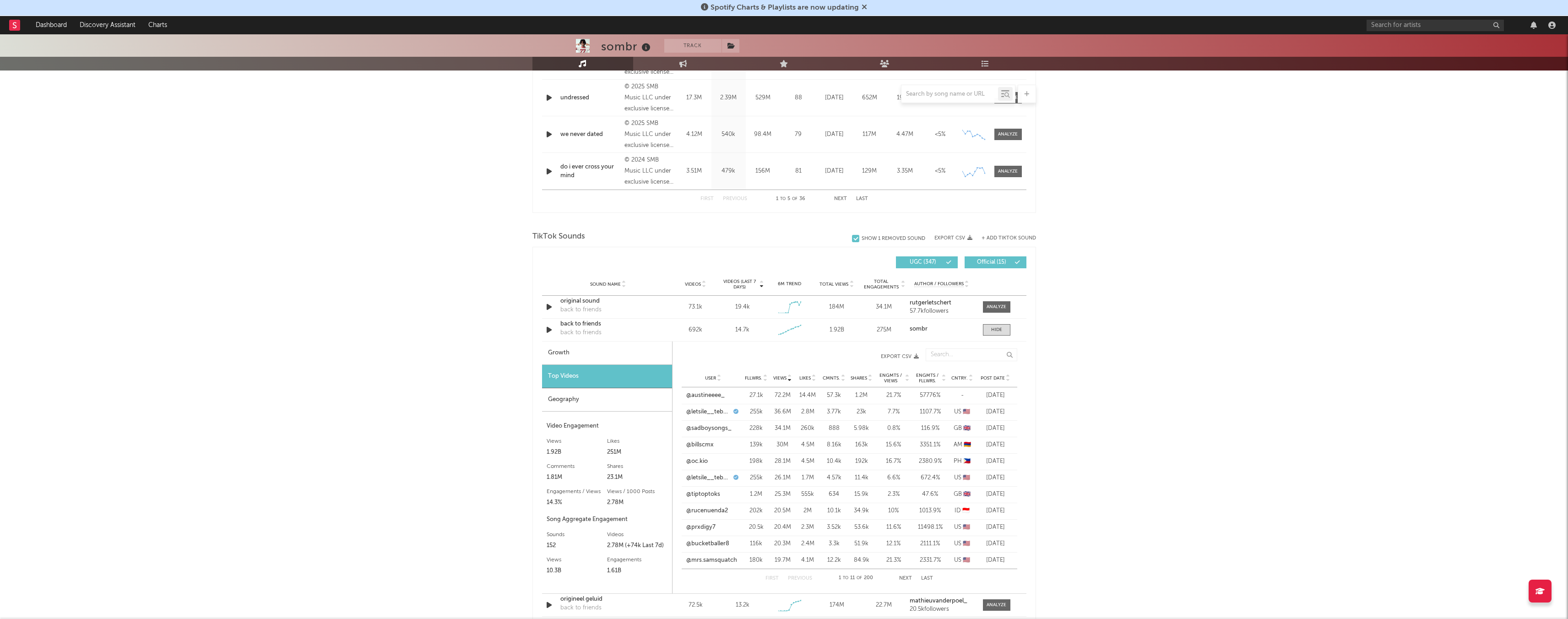
drag, startPoint x: 998, startPoint y: 396, endPoint x: 993, endPoint y: 397, distance: 5.1
click at [659, 371] on div "[DATE]" at bounding box center [996, 395] width 35 height 9
click at [659, 371] on link "@austineeee_" at bounding box center [706, 395] width 38 height 9
click at [659, 371] on button "Last" at bounding box center [927, 579] width 12 height 5
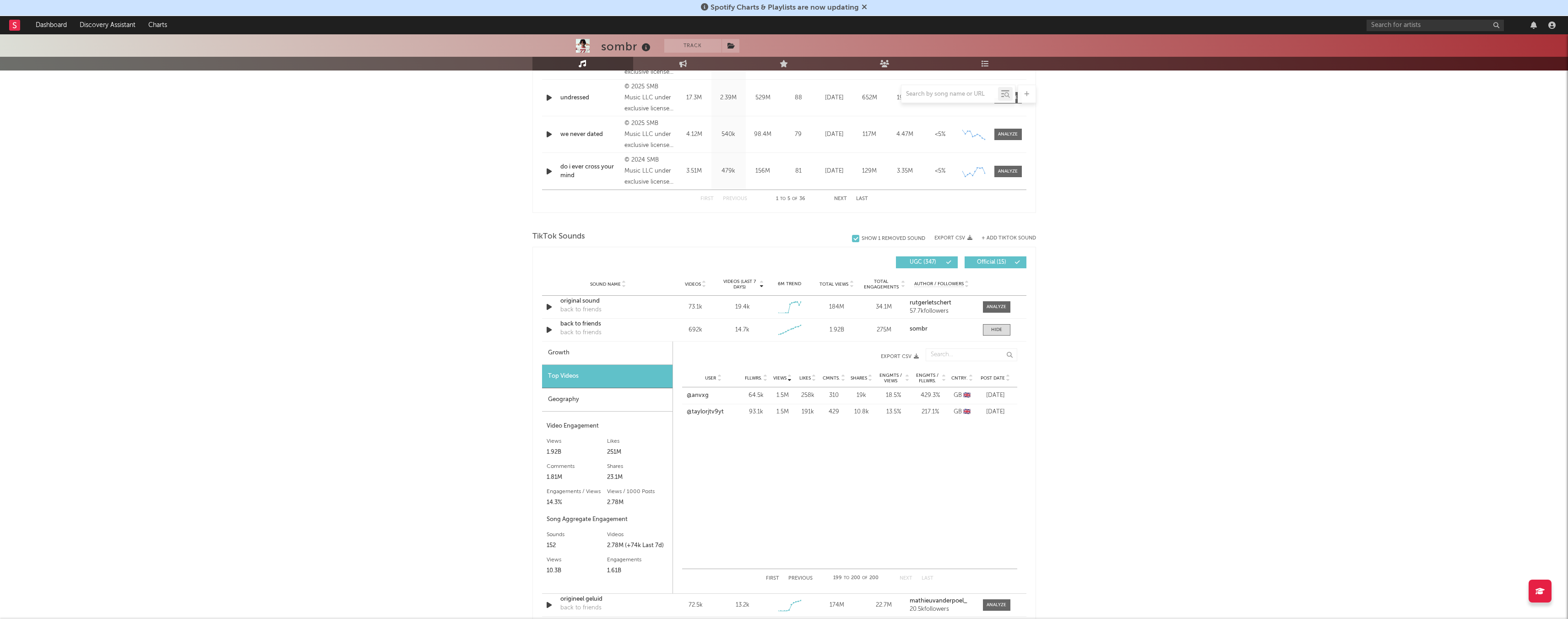
click at [659, 371] on button "First" at bounding box center [772, 579] width 13 height 5
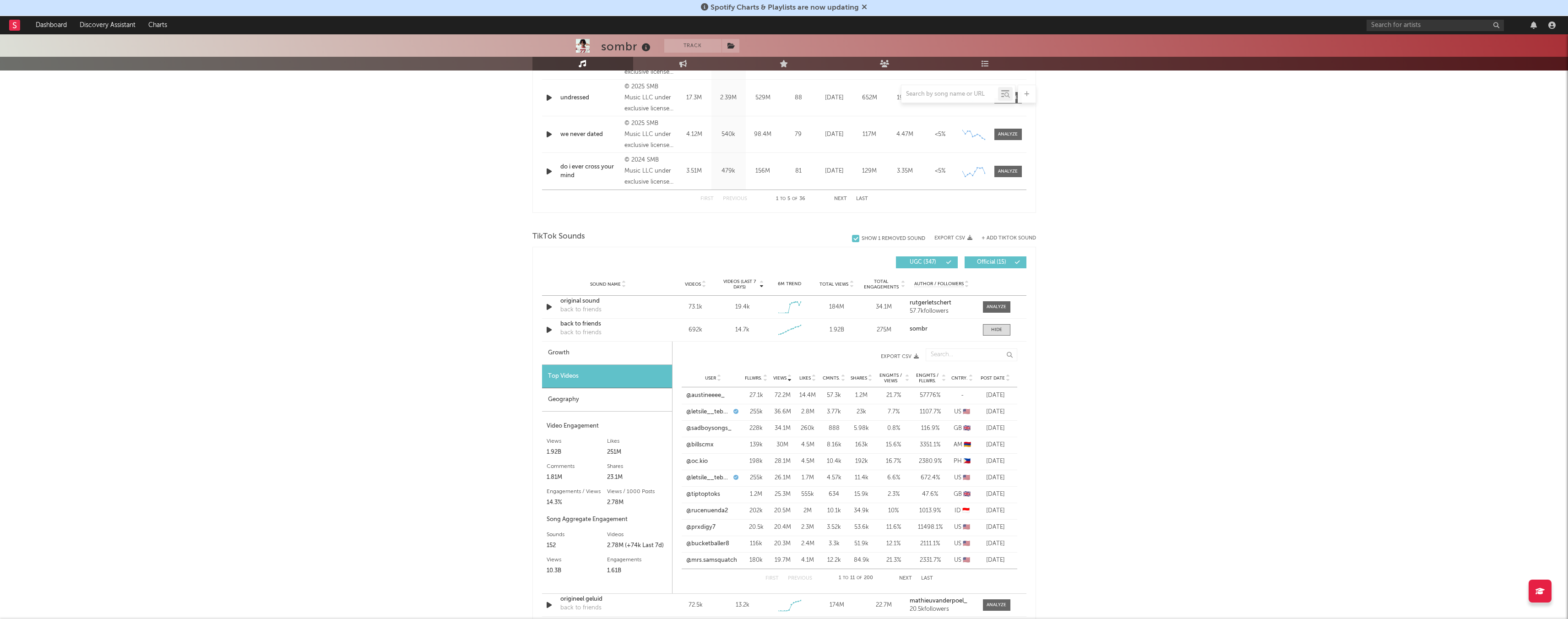
click at [659, 371] on button "Next" at bounding box center [905, 579] width 13 height 5
click at [659, 371] on div "sombr Track [GEOGRAPHIC_DATA] | Indie Rock Edit Track Benchmark Summary 2,570,6…" at bounding box center [784, 385] width 1568 height 1635
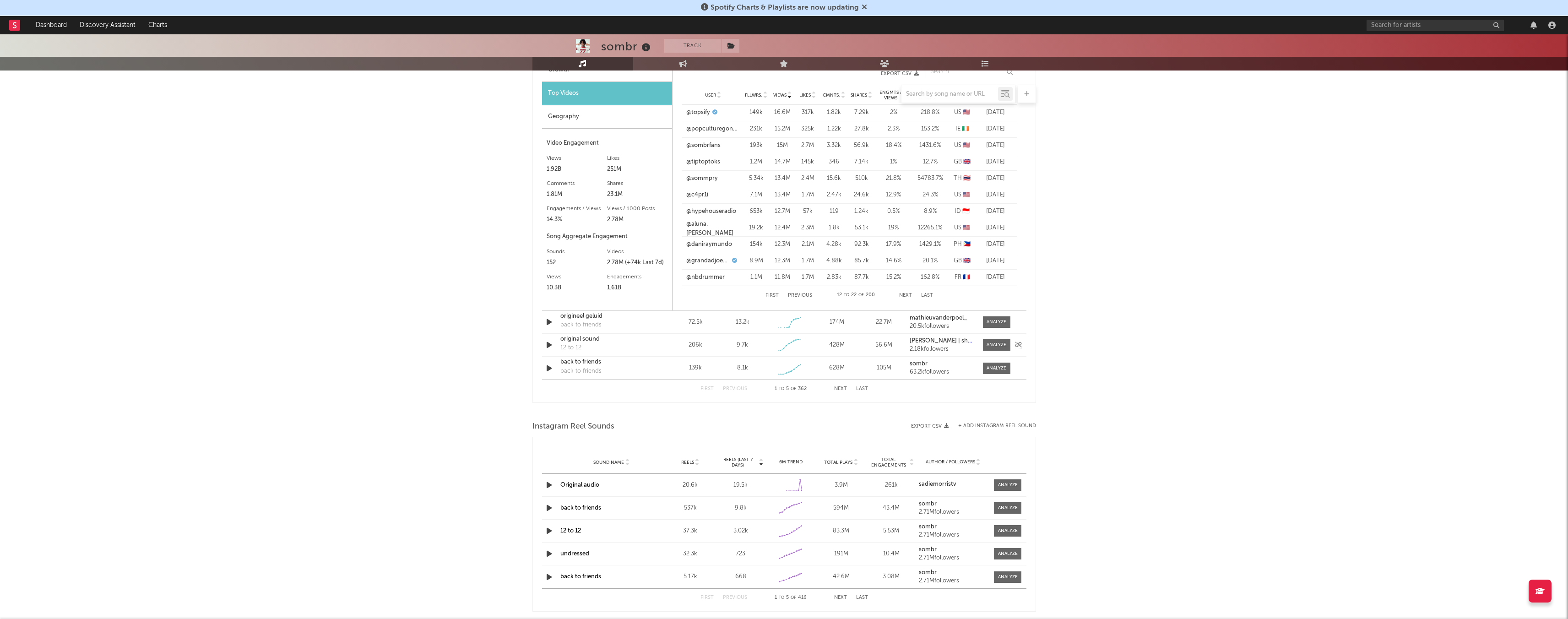
scroll to position [821, 0]
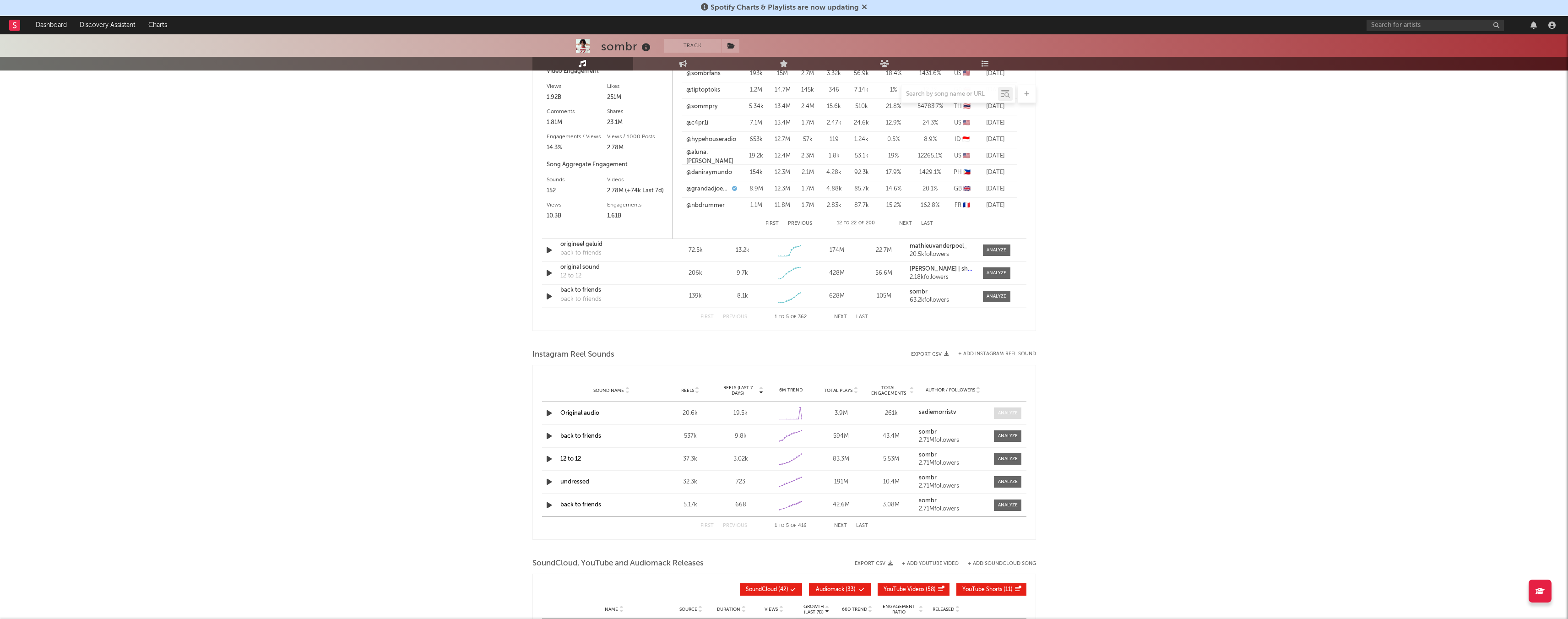
click at [659, 371] on div at bounding box center [1007, 413] width 20 height 7
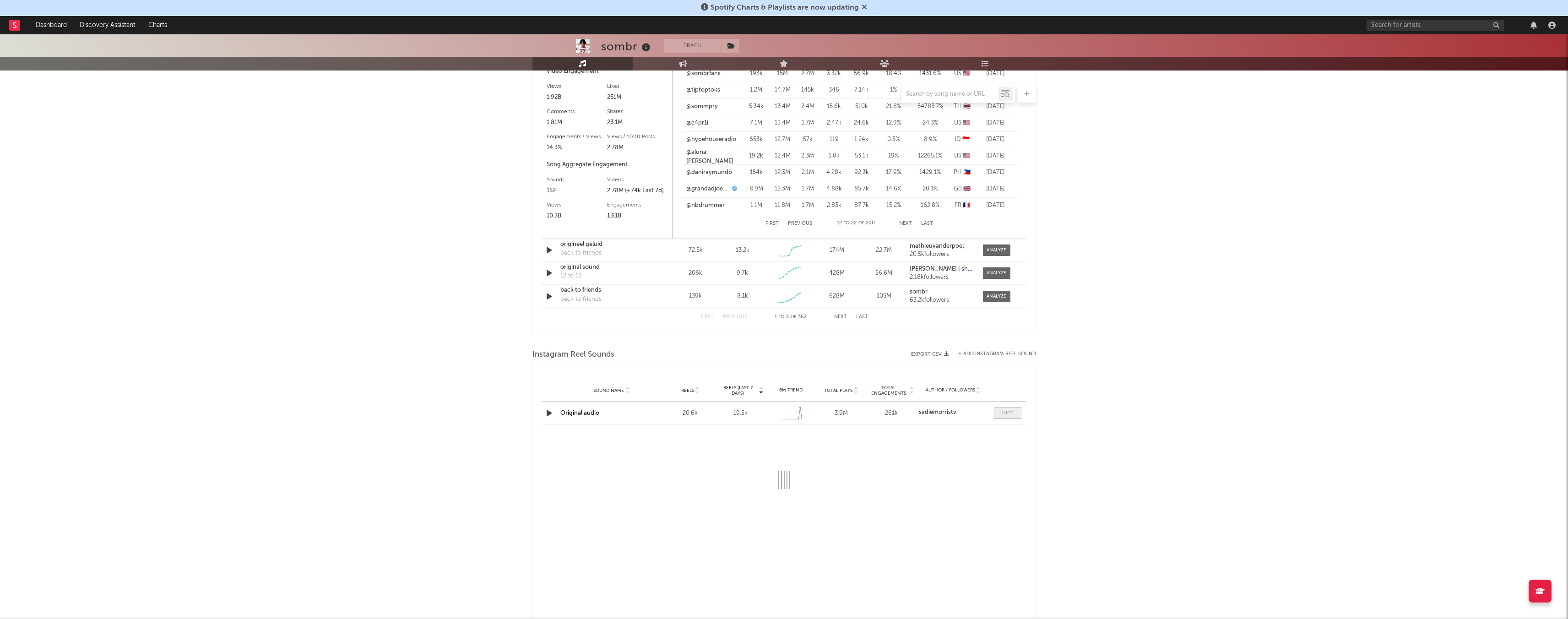
select select "1w"
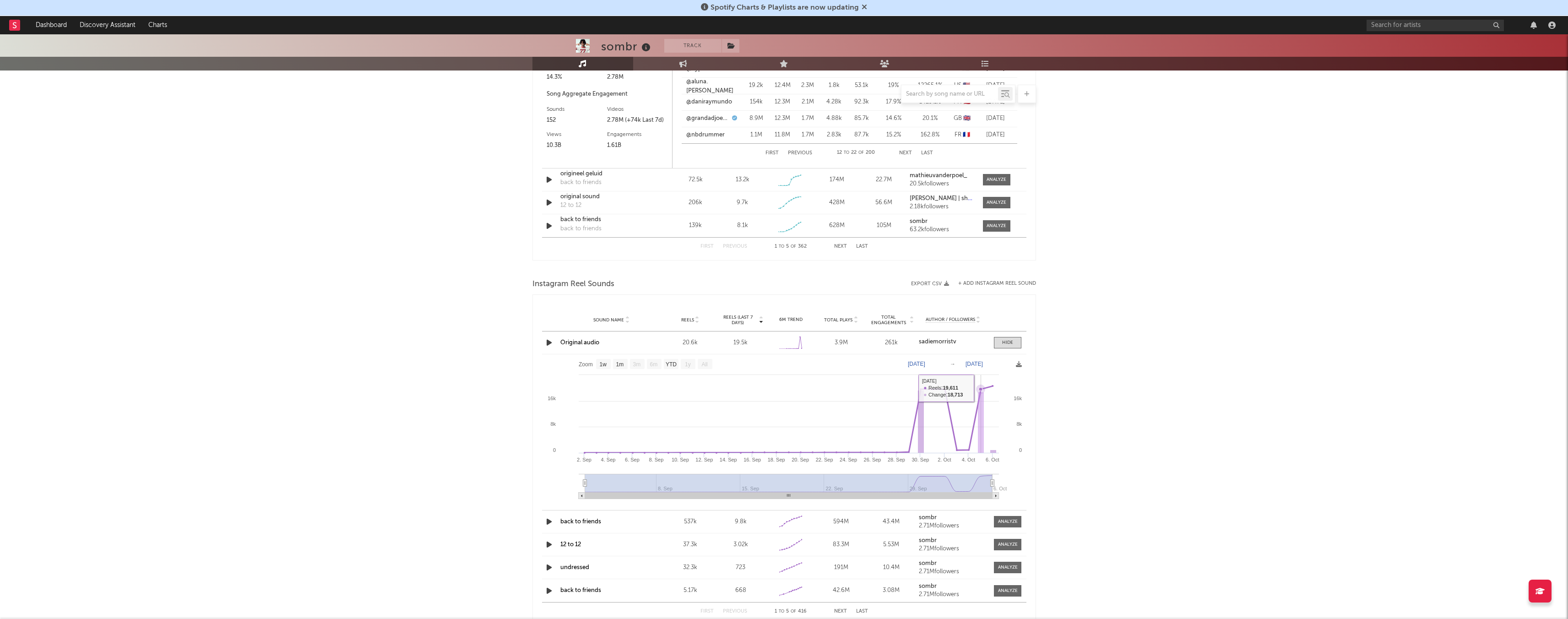
scroll to position [901, 0]
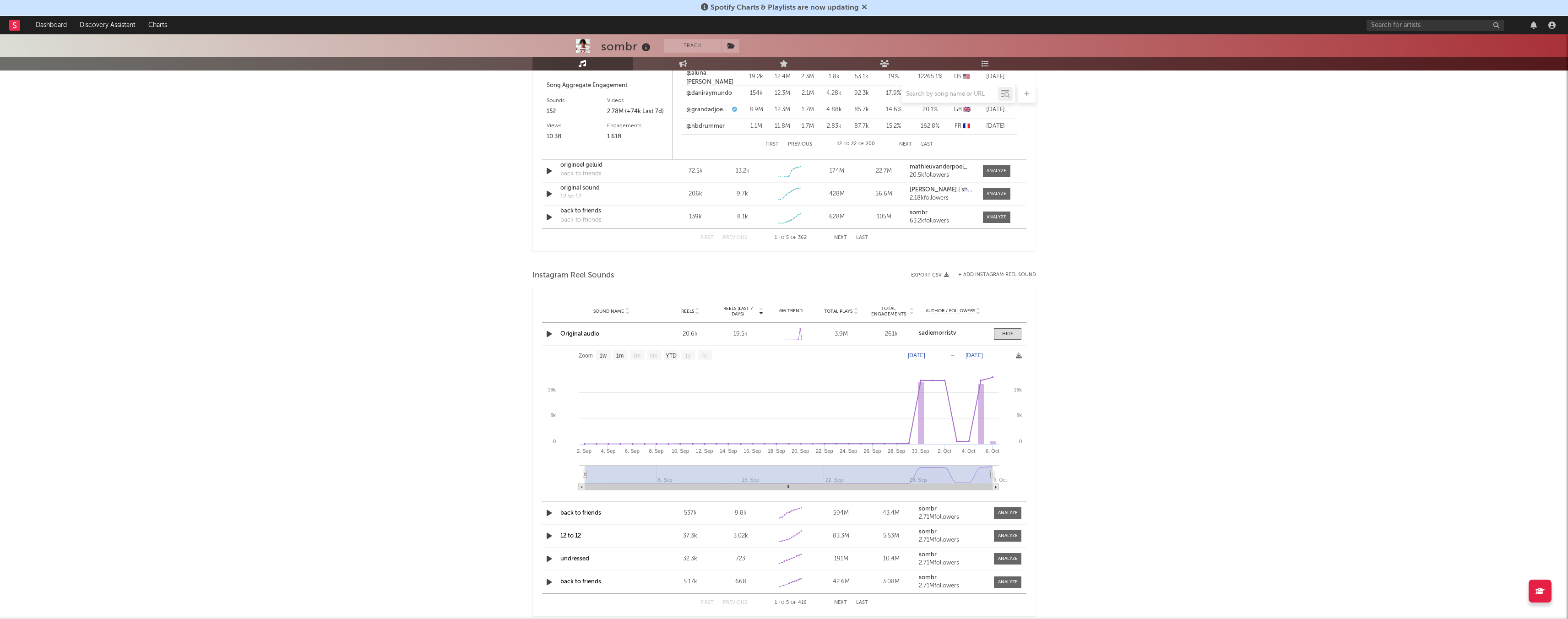
click at [659, 336] on strong "sadiemorristv" at bounding box center [937, 333] width 38 height 6
click at [659, 337] on span at bounding box center [1007, 334] width 28 height 12
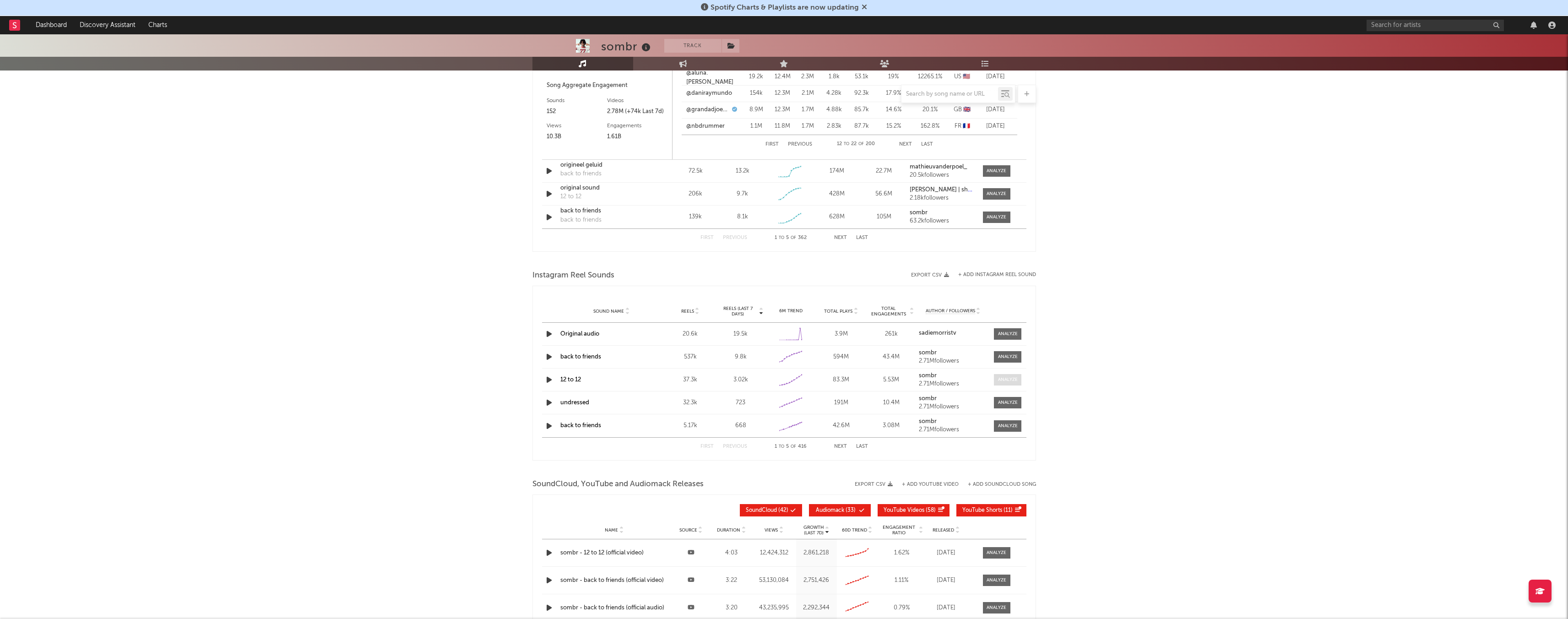
click at [659, 371] on div at bounding box center [1007, 379] width 20 height 7
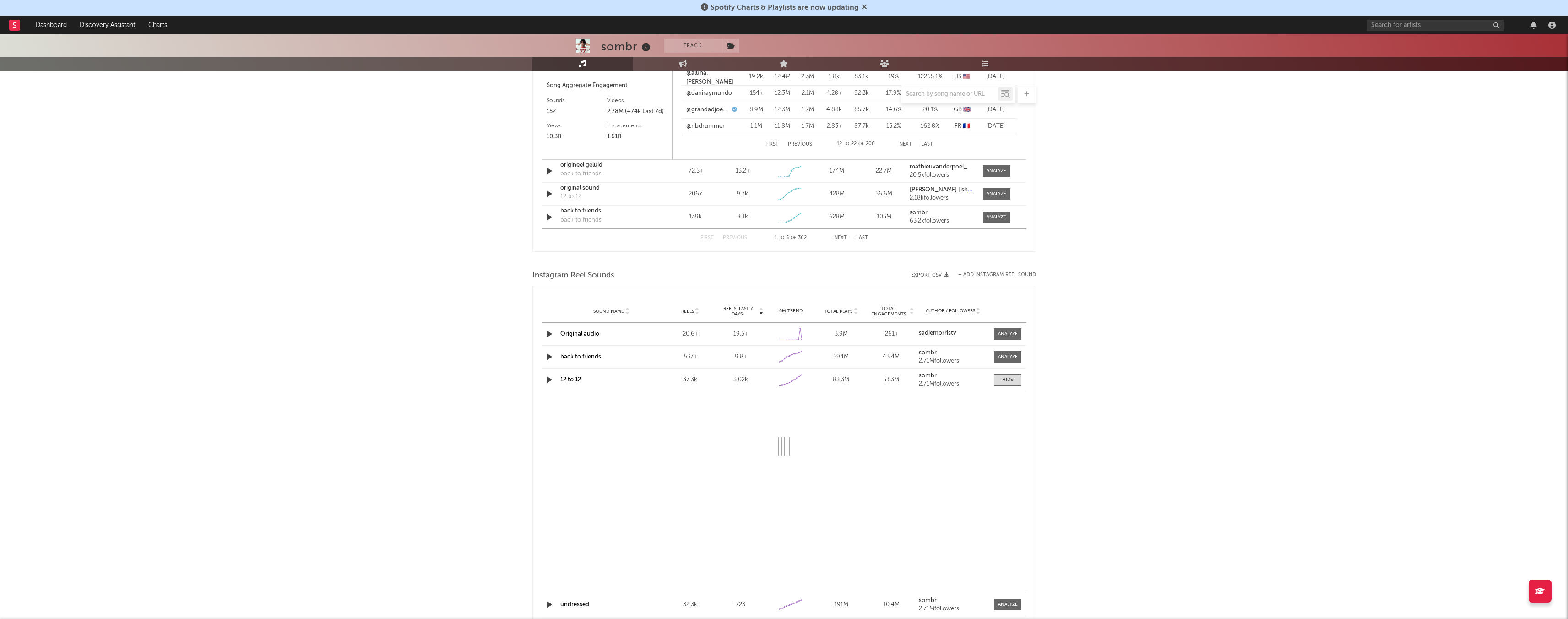
select select "1w"
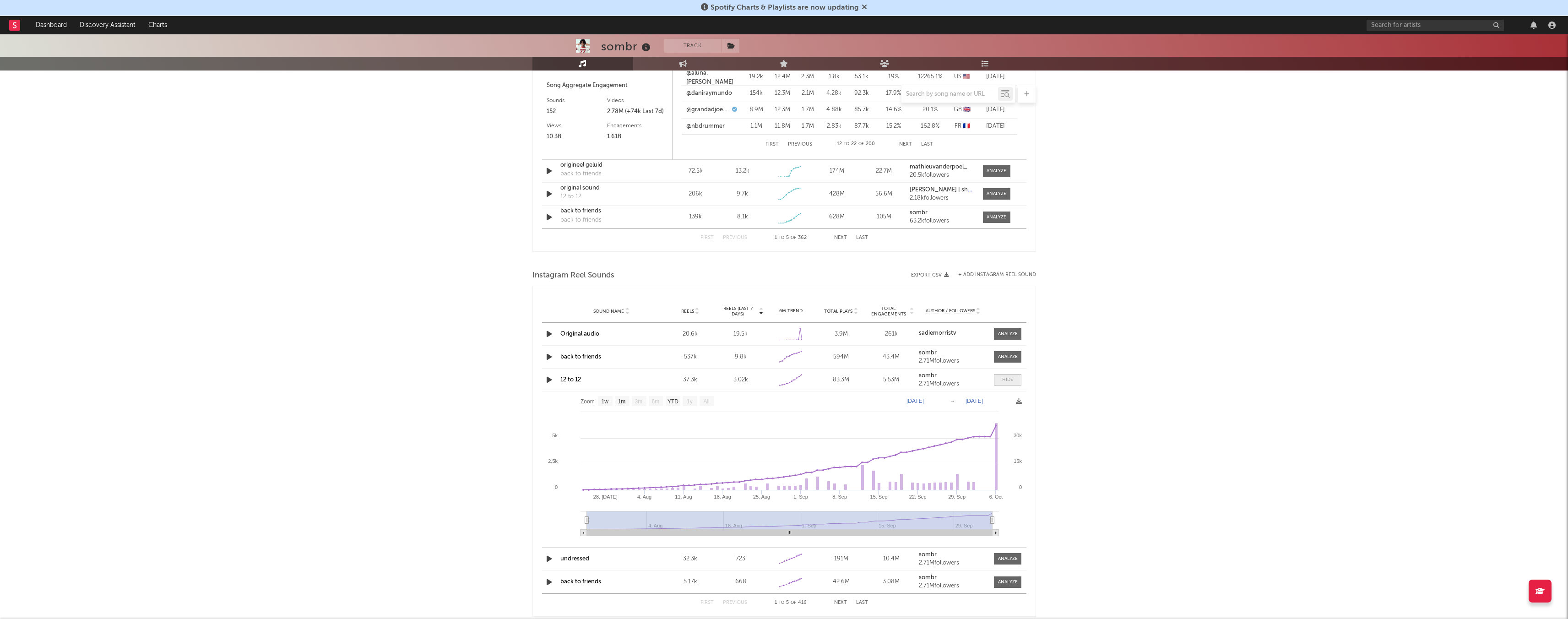
click at [659, 371] on div at bounding box center [1007, 379] width 11 height 7
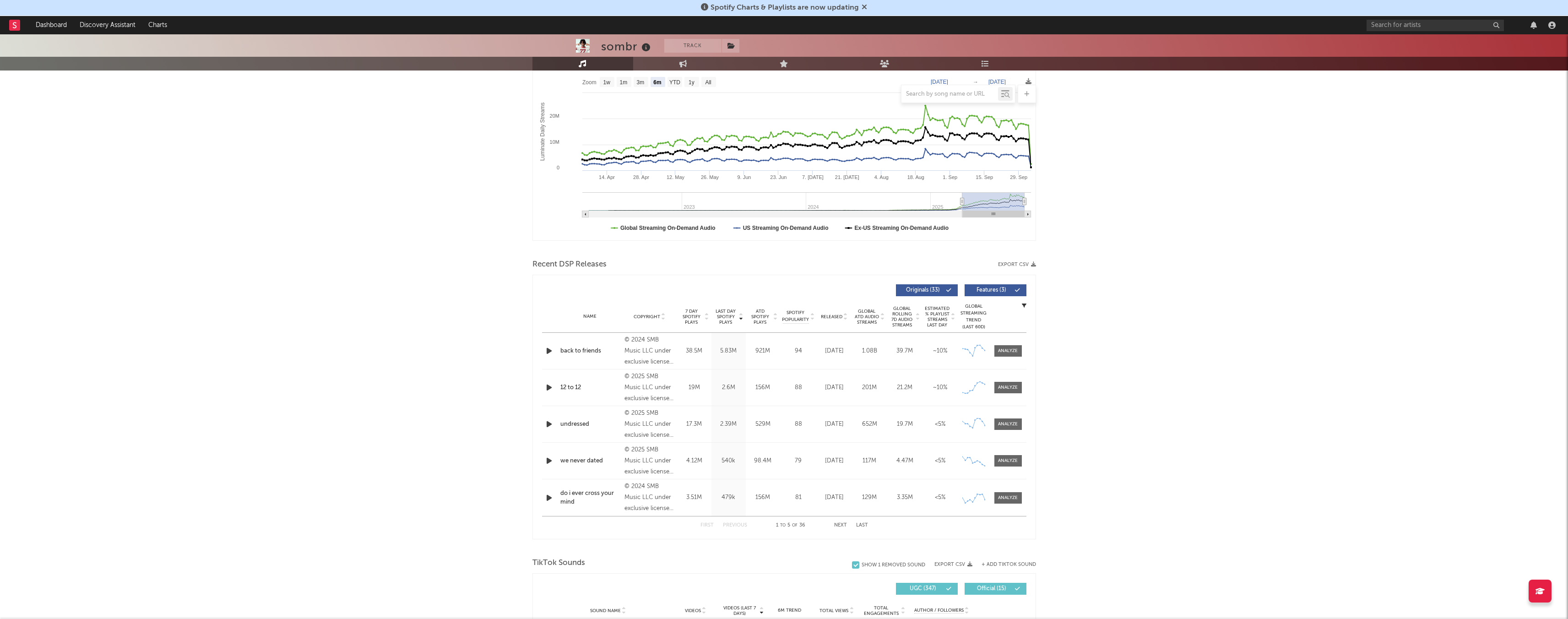
scroll to position [0, 0]
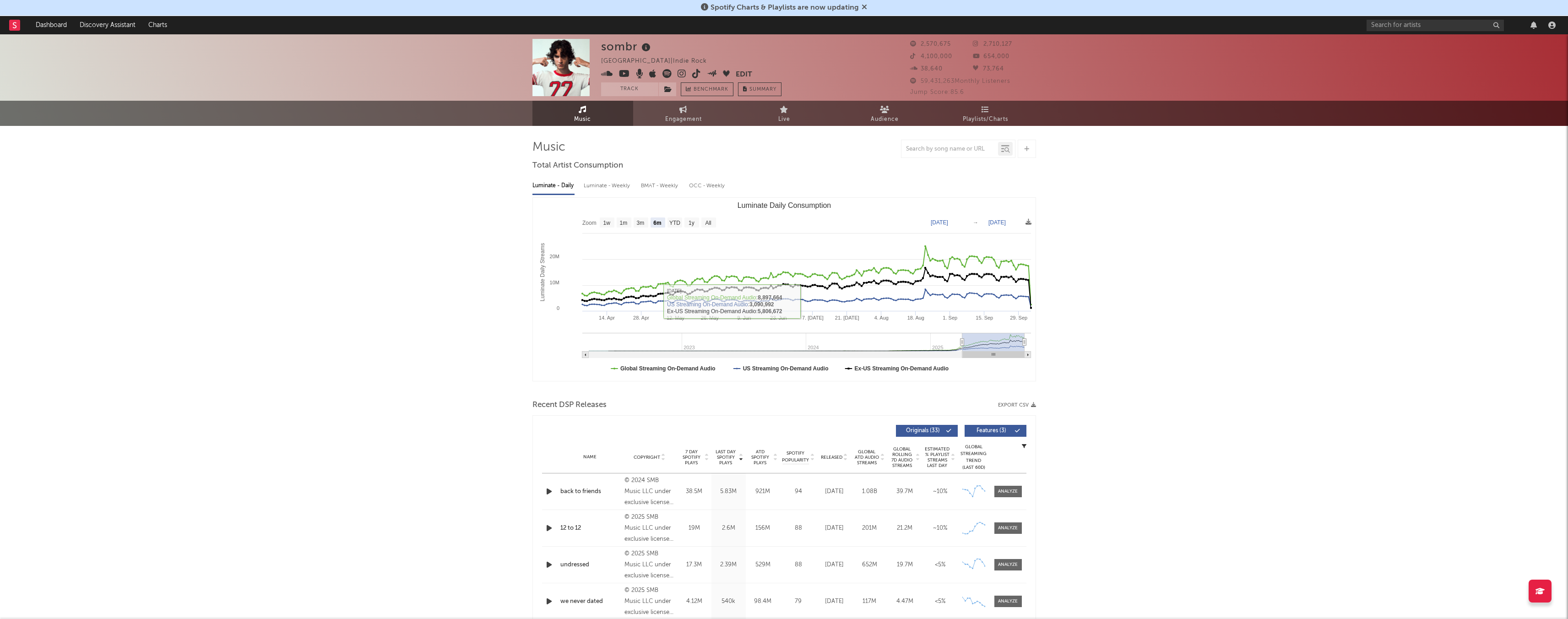
click at [581, 371] on div "back to friends" at bounding box center [590, 491] width 60 height 9
click at [659, 111] on link "Playlists/Charts" at bounding box center [985, 113] width 101 height 25
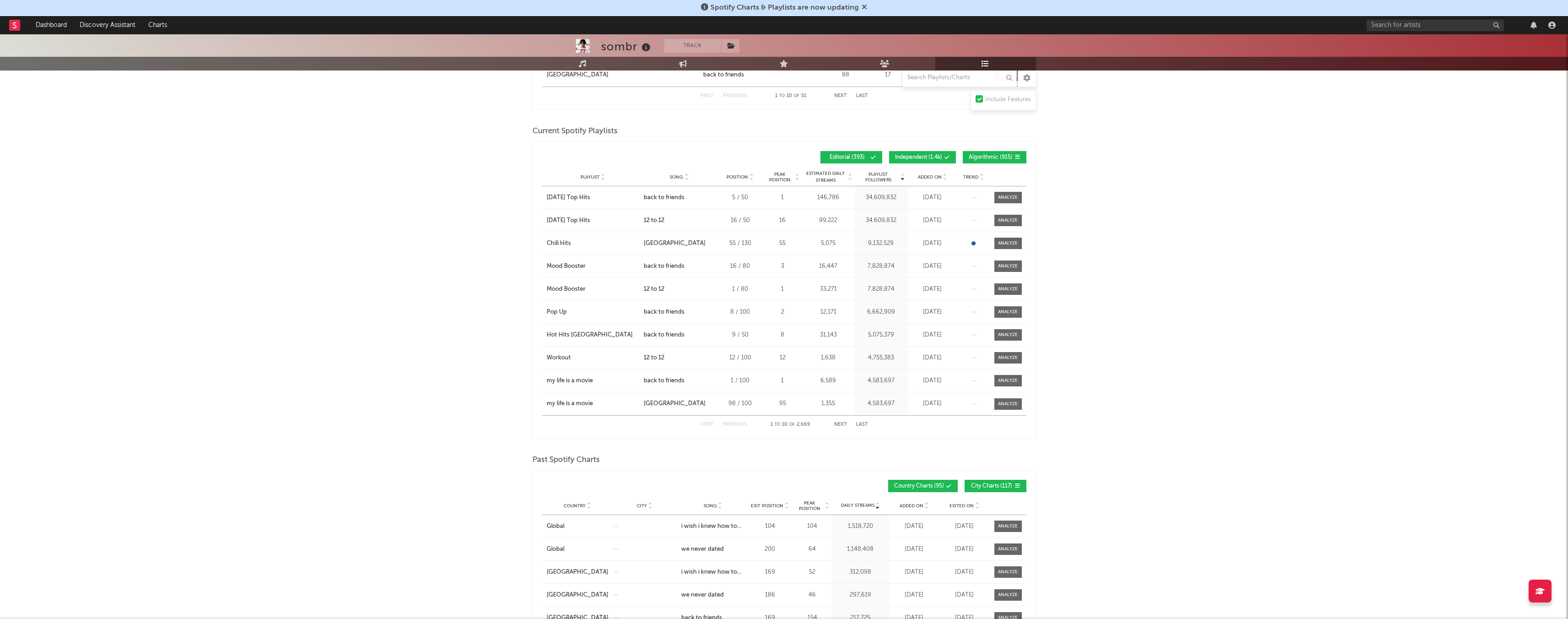
scroll to position [728, 0]
click at [659, 371] on button "Next" at bounding box center [841, 426] width 13 height 5
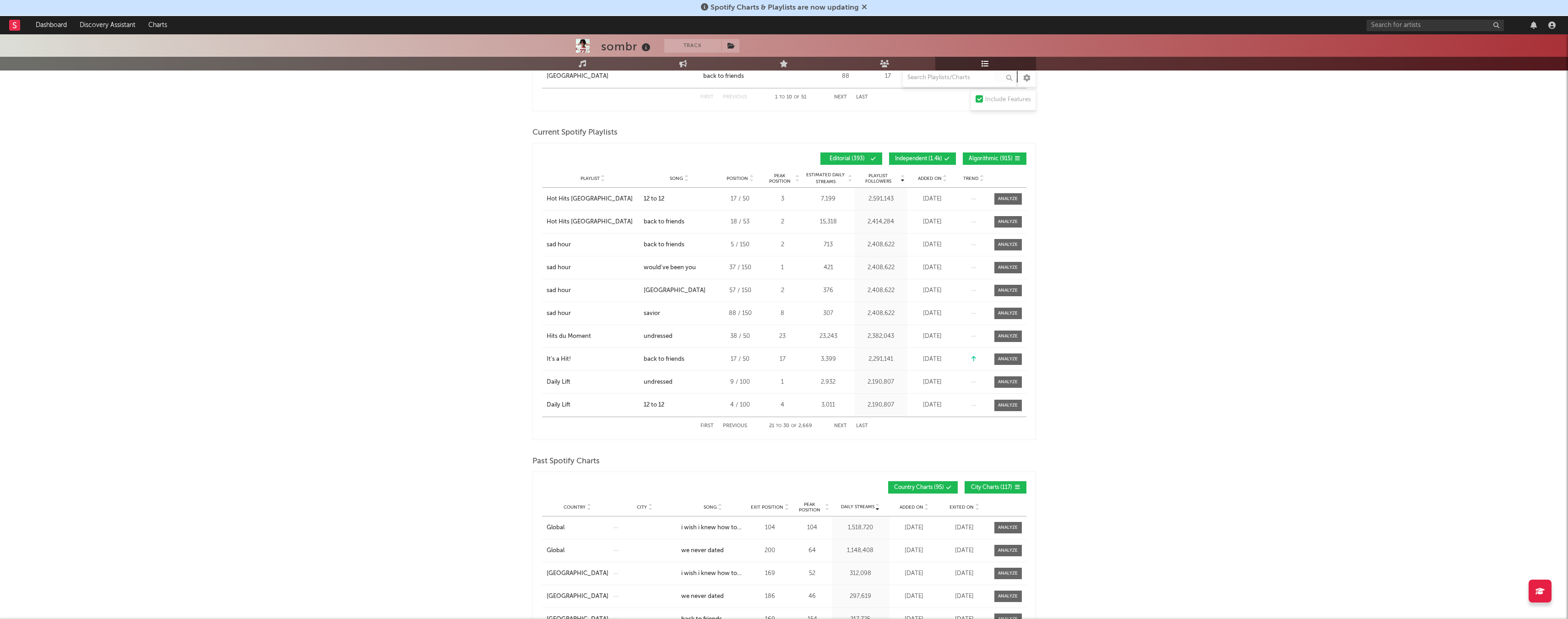
click at [659, 371] on button "Next" at bounding box center [841, 426] width 13 height 5
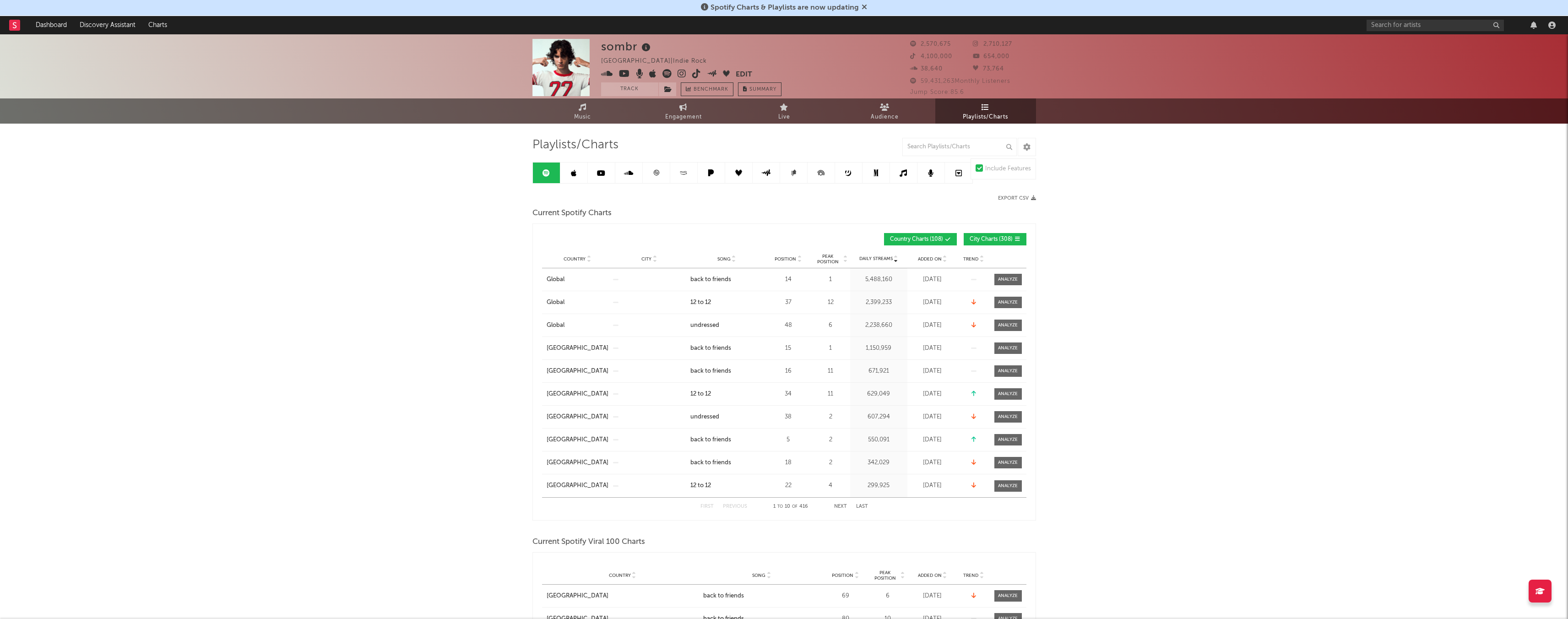
scroll to position [0, 0]
